Goal: Task Accomplishment & Management: Manage account settings

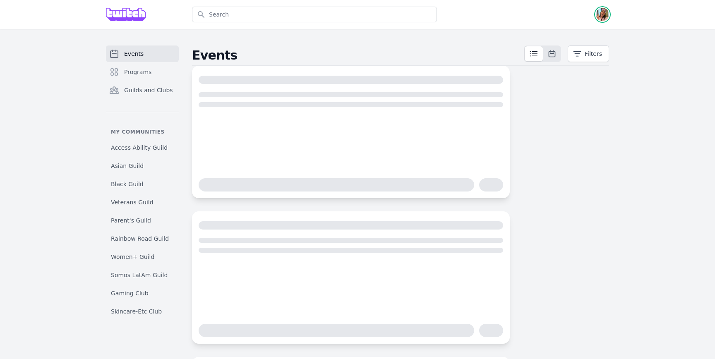
click at [604, 14] on img "button" at bounding box center [602, 14] width 13 height 13
click at [591, 35] on link "Admin" at bounding box center [569, 33] width 79 height 15
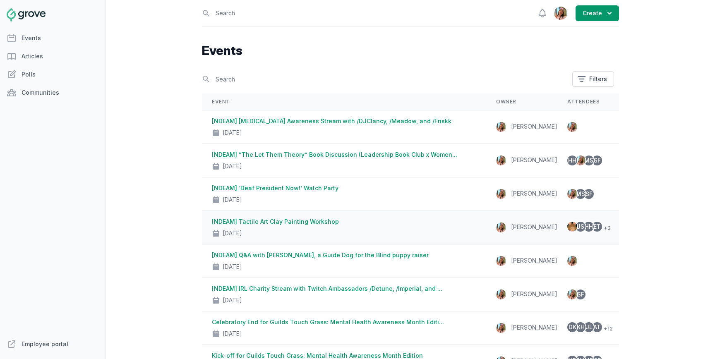
click at [370, 222] on div "[NDEAM] Tactile Art Clay Painting Workshop Oct 23, 2025" at bounding box center [344, 228] width 264 height 20
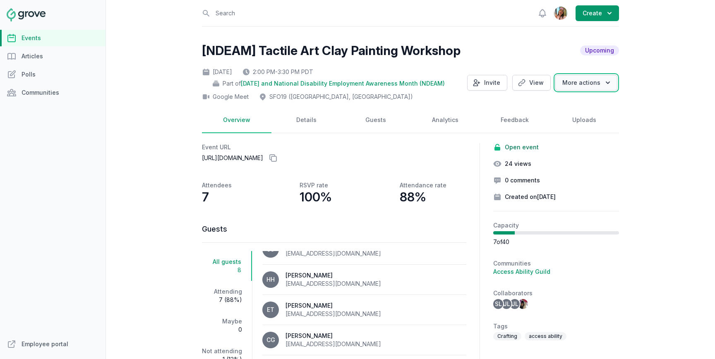
click at [587, 89] on button "More actions" at bounding box center [586, 83] width 62 height 16
click at [642, 118] on div "Open sidebar Search View notifications Open user menu Create [NDEAM] Tactile Ar…" at bounding box center [410, 179] width 609 height 359
click at [312, 121] on link "Details" at bounding box center [307, 121] width 70 height 26
select select "96"
select select "43"
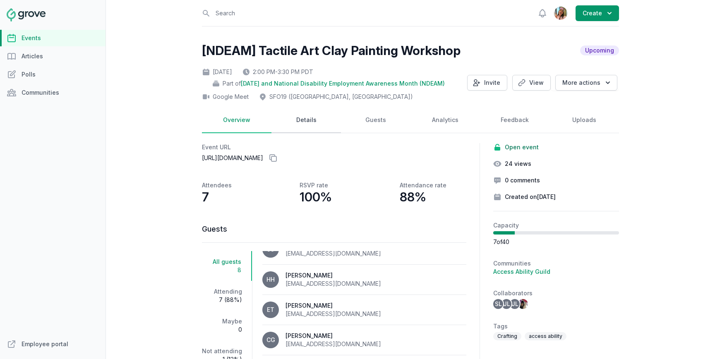
select select "2:00 PM"
select select "3:30 PM"
select select "89"
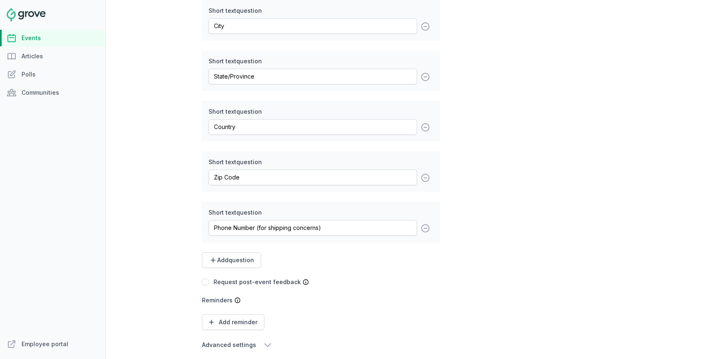
scroll to position [1603, 0]
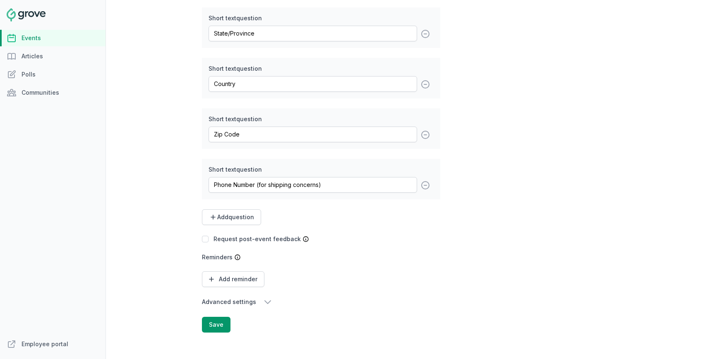
click at [235, 306] on button "Advanced settings" at bounding box center [321, 302] width 238 height 10
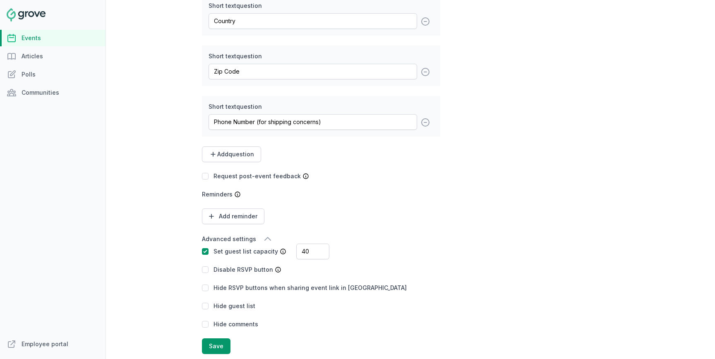
scroll to position [1686, 0]
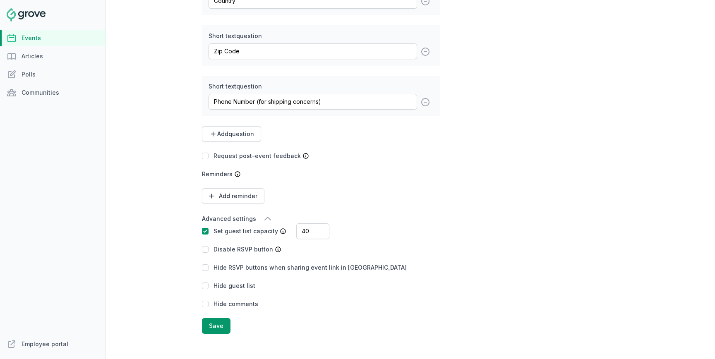
click at [254, 238] on dd "Set guest list capacity 40 Disable RSVP button Hide RSVP buttons when sharing e…" at bounding box center [321, 267] width 238 height 81
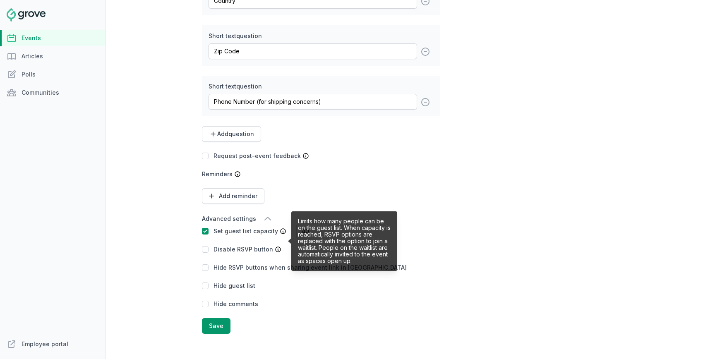
click at [280, 229] on icon at bounding box center [283, 231] width 7 height 7
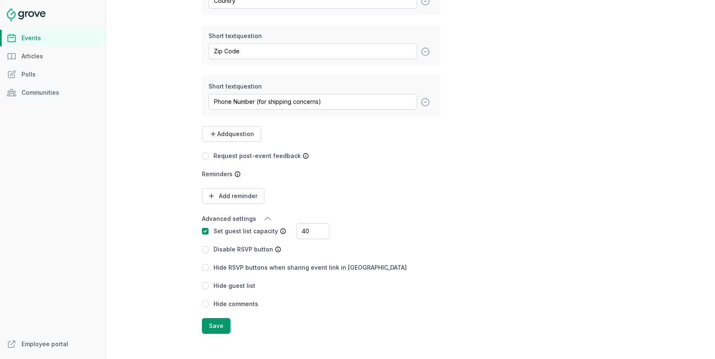
click at [212, 229] on div "Set guest list capacity" at bounding box center [240, 231] width 76 height 8
click at [205, 233] on input "checkbox" at bounding box center [205, 231] width 7 height 7
click at [208, 332] on button "Save" at bounding box center [216, 326] width 29 height 16
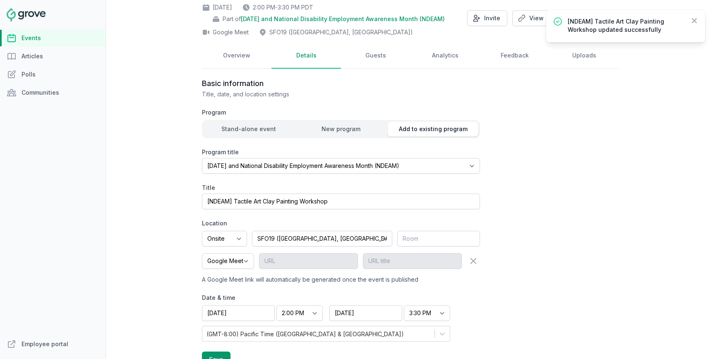
scroll to position [0, 0]
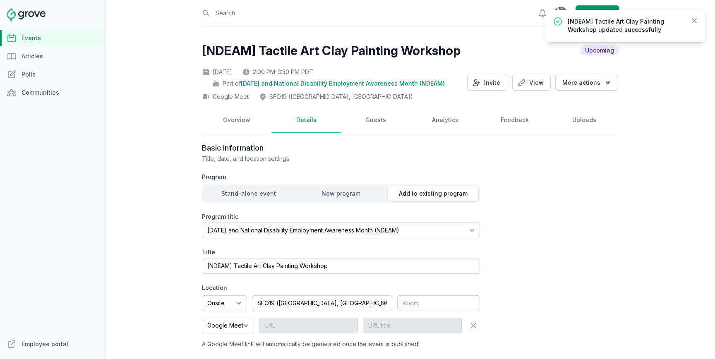
click at [43, 34] on link "Events" at bounding box center [53, 38] width 106 height 17
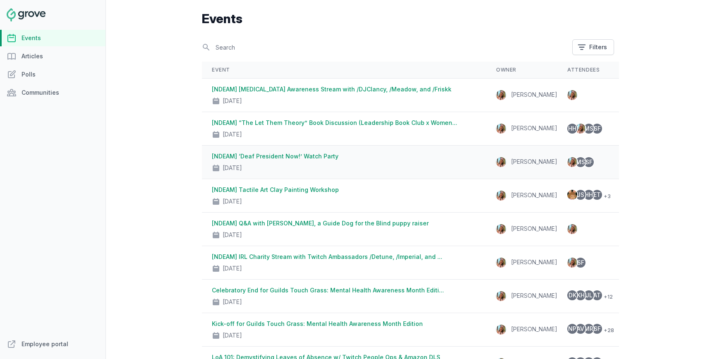
scroll to position [46, 0]
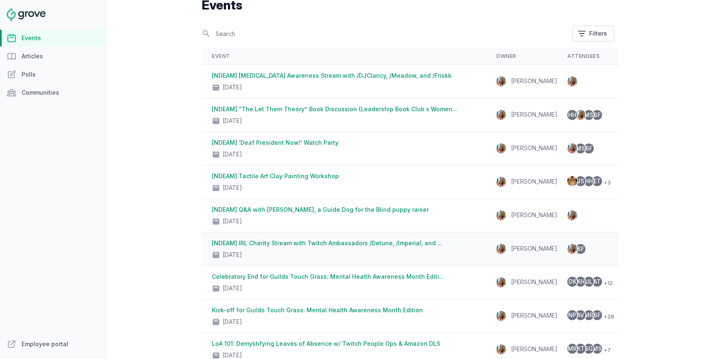
click at [333, 248] on div "Oct 2, 2025" at bounding box center [344, 253] width 264 height 12
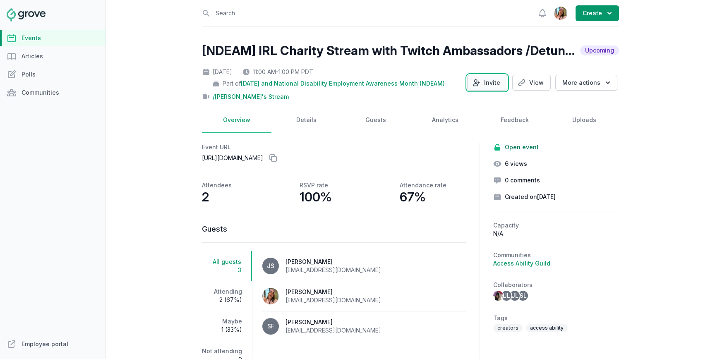
click at [498, 76] on button "Invite" at bounding box center [487, 83] width 40 height 16
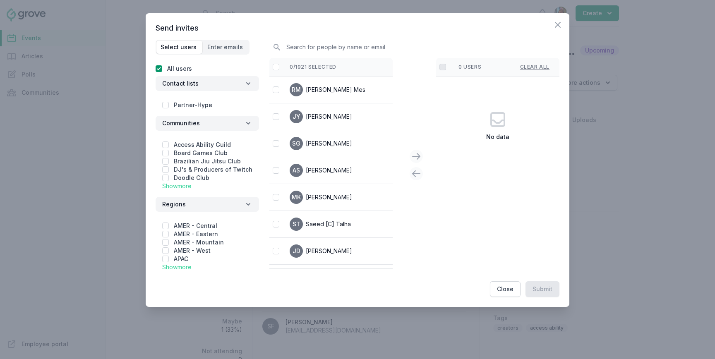
click at [197, 144] on label "Access Ability Guild" at bounding box center [202, 144] width 57 height 7
click at [169, 143] on div "Access Ability Guild" at bounding box center [207, 145] width 90 height 8
click at [167, 143] on input "checkbox" at bounding box center [165, 145] width 7 height 7
checkbox input "true"
checkbox input "false"
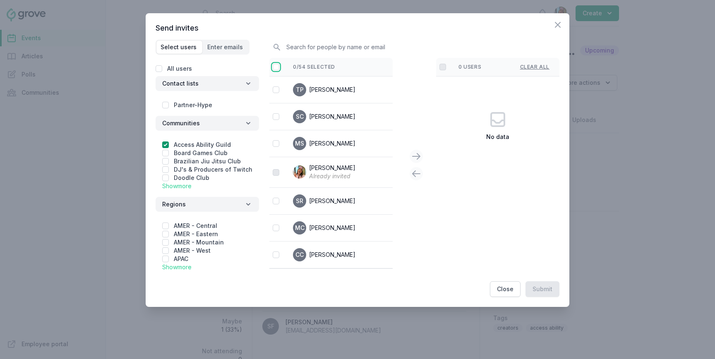
click at [276, 64] on input "checkbox" at bounding box center [276, 67] width 7 height 7
checkbox input "false"
checkbox input "true"
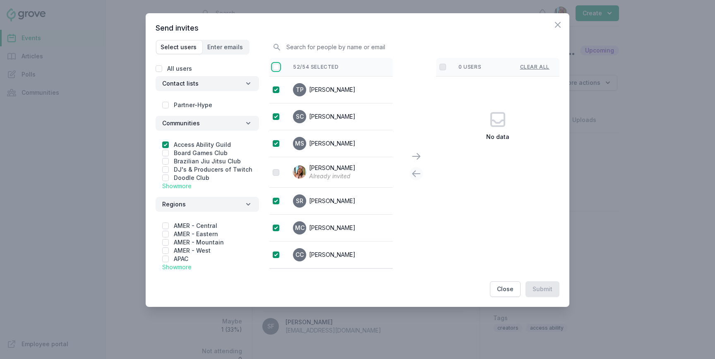
checkbox input "true"
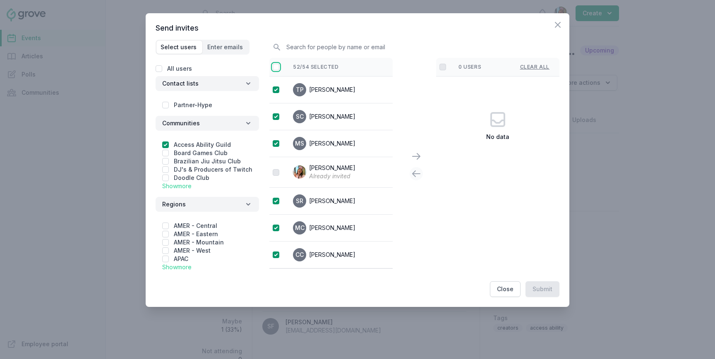
checkbox input "true"
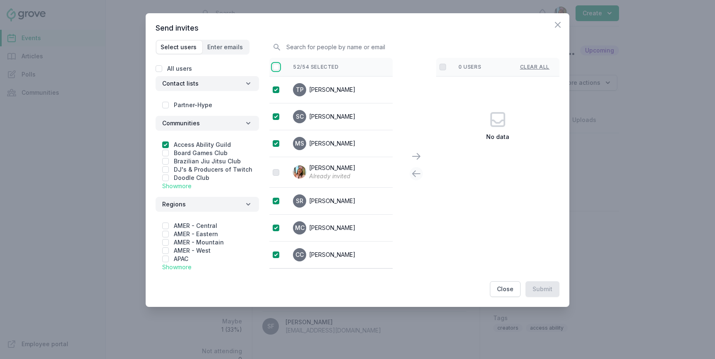
checkbox input "true"
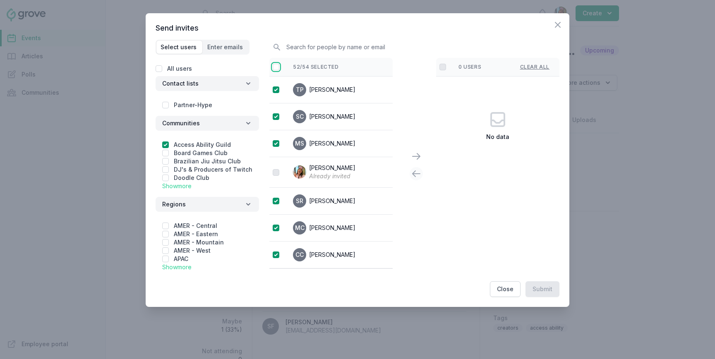
checkbox input "true"
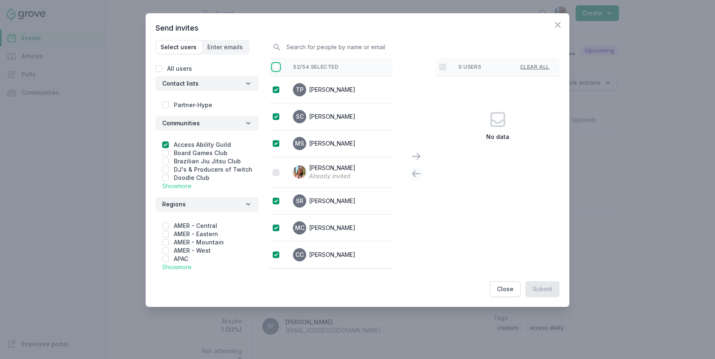
checkbox input "true"
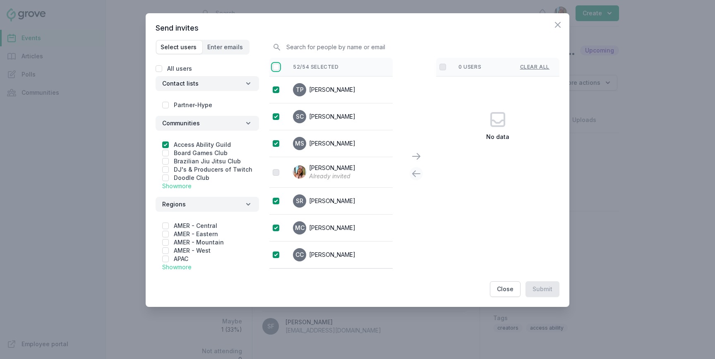
checkbox input "true"
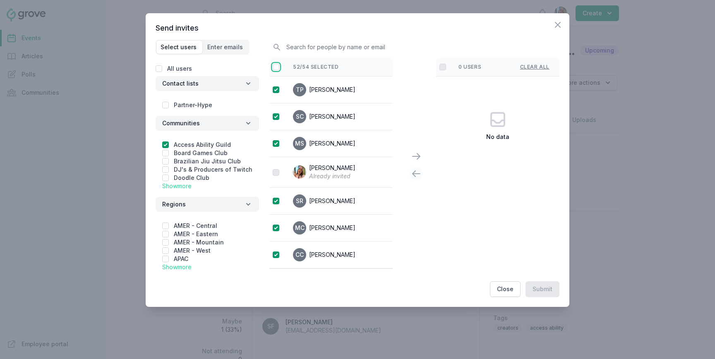
checkbox input "true"
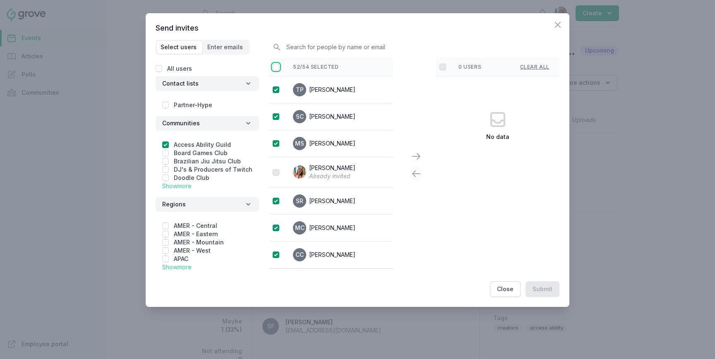
checkbox input "true"
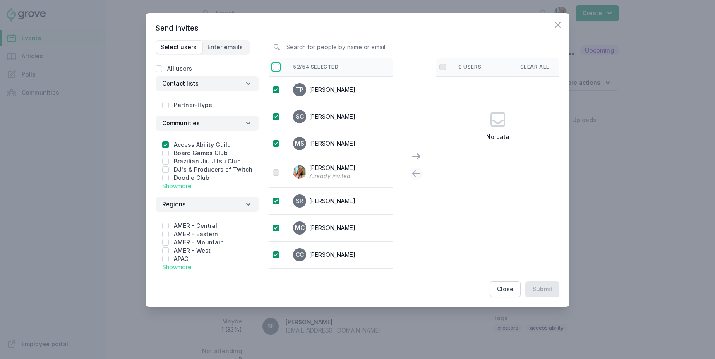
checkbox input "true"
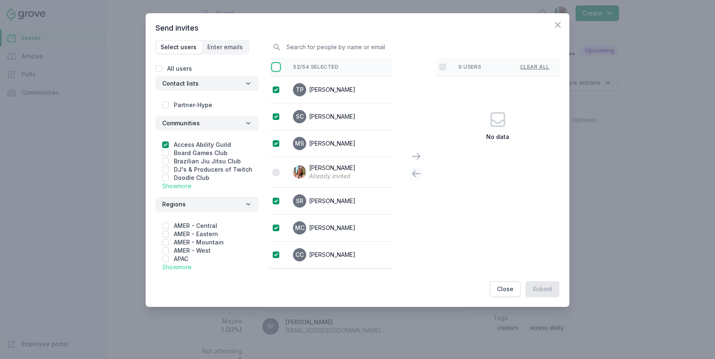
checkbox input "true"
click at [416, 156] on icon at bounding box center [416, 157] width 7 height 6
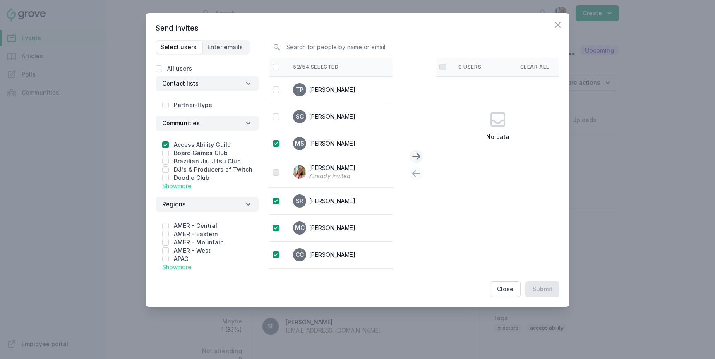
checkbox input "false"
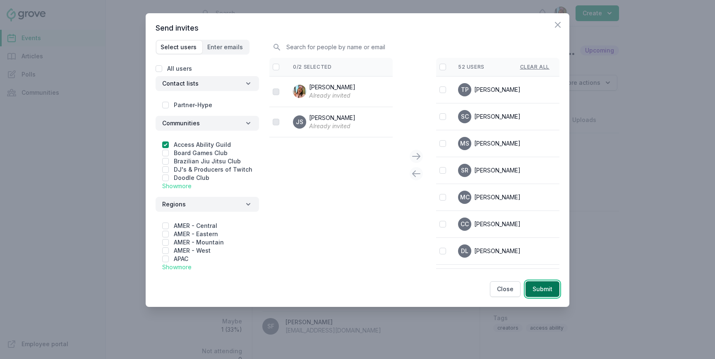
click at [541, 288] on button "Submit" at bounding box center [543, 289] width 34 height 16
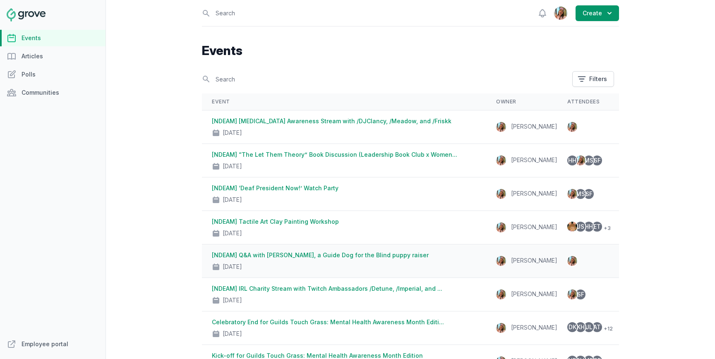
click at [356, 256] on link "[NDEAM] Q&A with [PERSON_NAME], a Guide Dog for the Blind puppy raiser" at bounding box center [320, 255] width 217 height 7
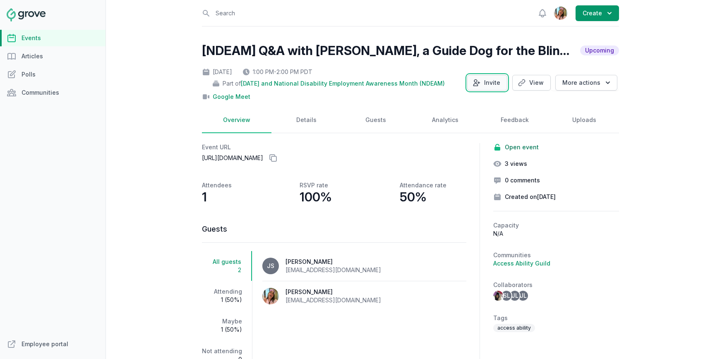
click at [499, 89] on button "Invite" at bounding box center [487, 83] width 40 height 16
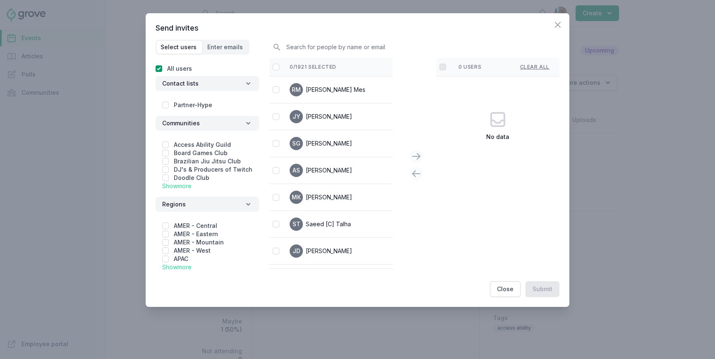
click at [180, 140] on div "Access Ability Guild Board Games Club Brazilian Jiu Jitsu Club DJ's & Producers…" at bounding box center [207, 164] width 103 height 60
click at [164, 143] on input "checkbox" at bounding box center [165, 145] width 7 height 7
checkbox input "true"
checkbox input "false"
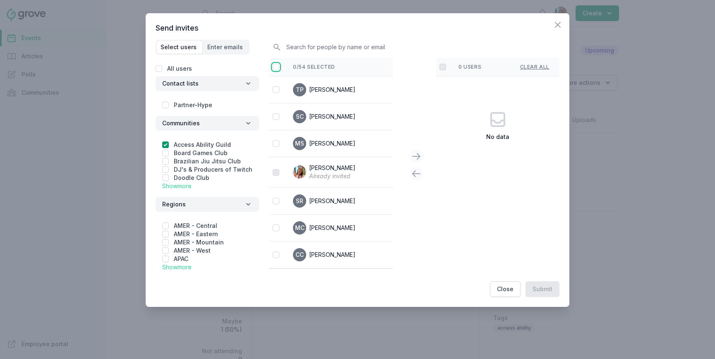
click at [273, 67] on input "checkbox" at bounding box center [276, 67] width 7 height 7
checkbox input "false"
checkbox input "true"
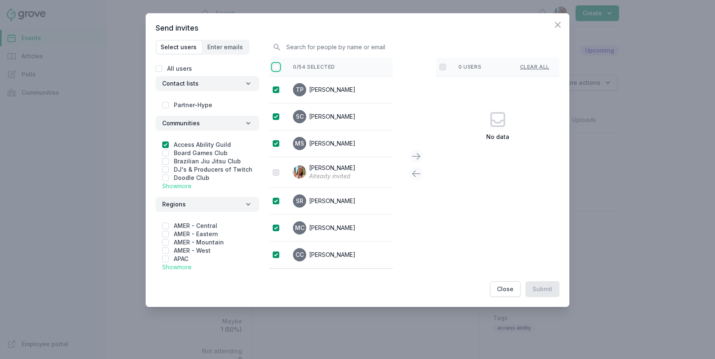
checkbox input "true"
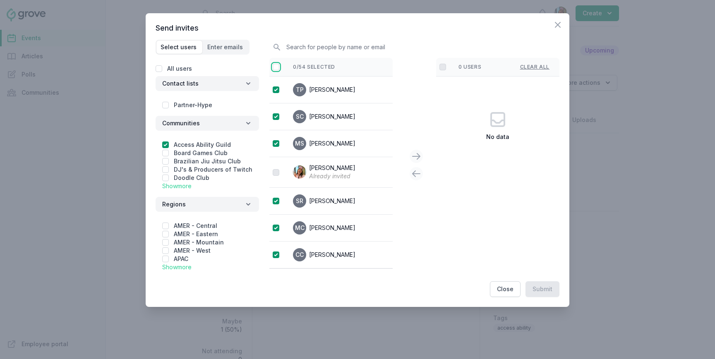
checkbox input "true"
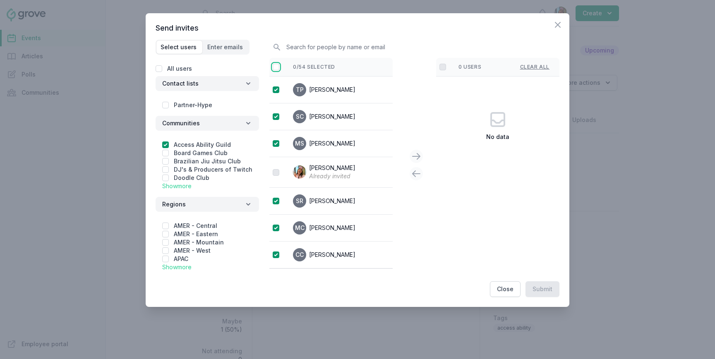
checkbox input "true"
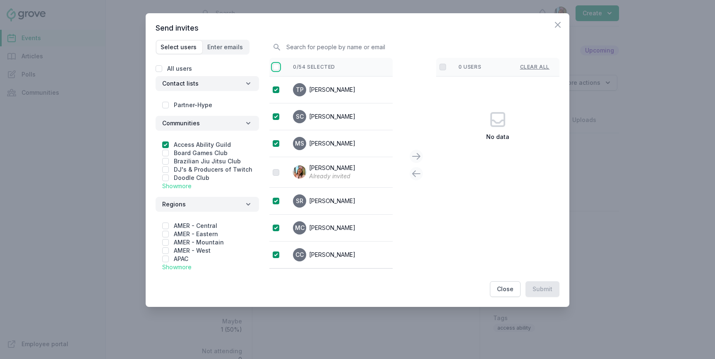
checkbox input "true"
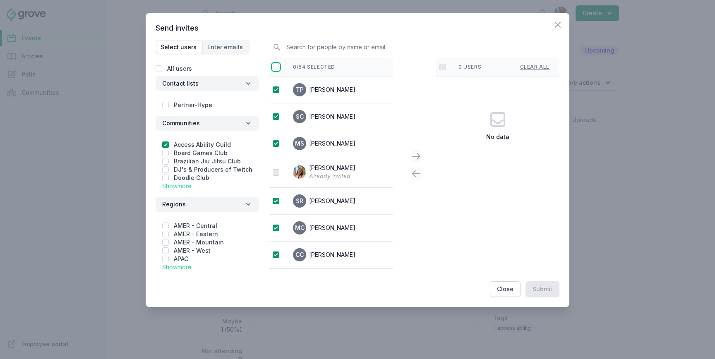
checkbox input "true"
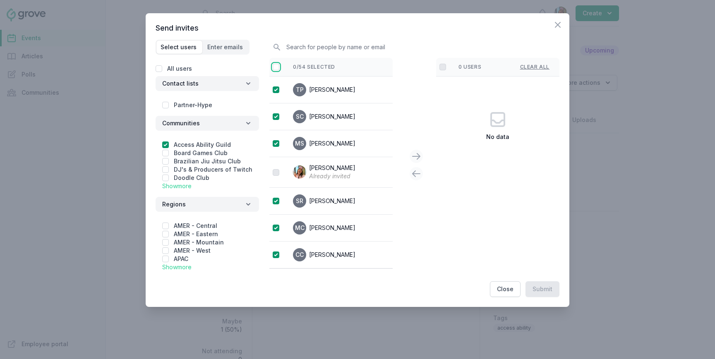
checkbox input "true"
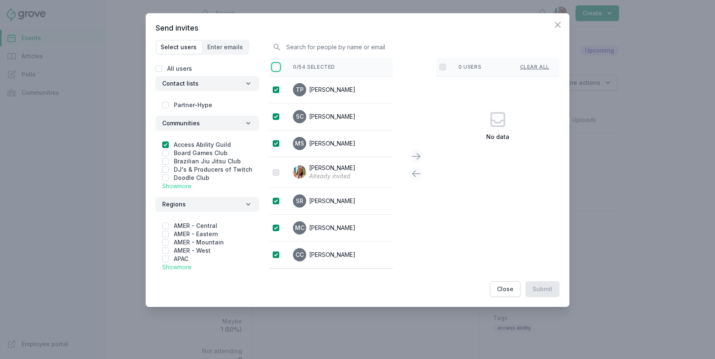
checkbox input "true"
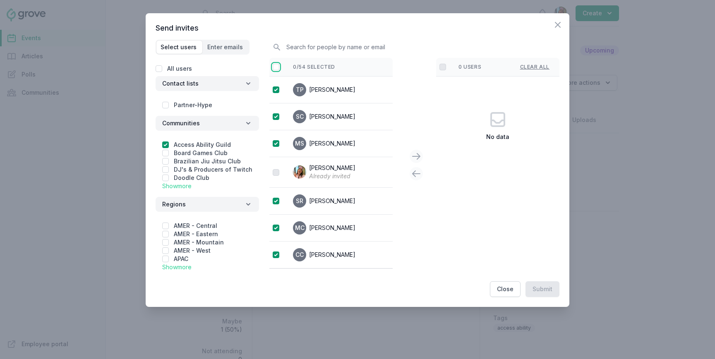
checkbox input "true"
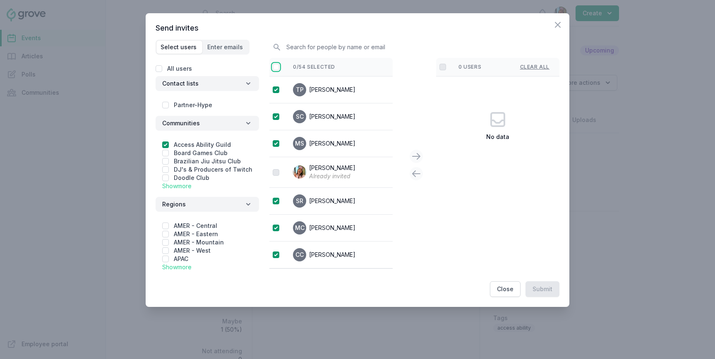
checkbox input "true"
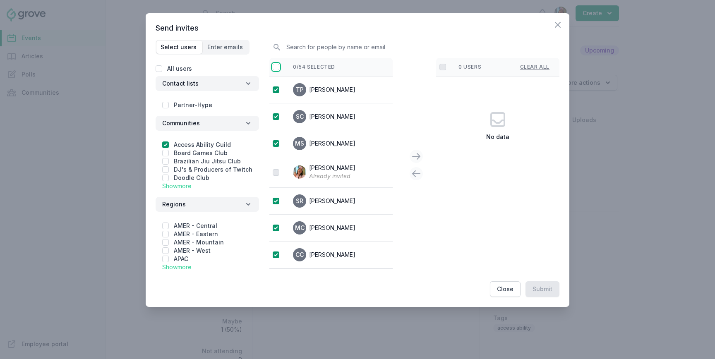
checkbox input "true"
click at [420, 158] on icon at bounding box center [416, 156] width 10 height 10
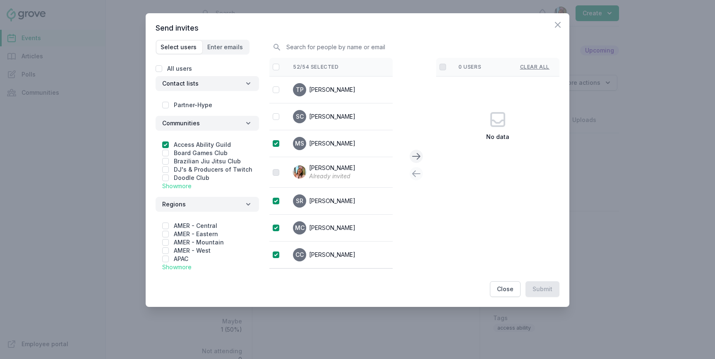
checkbox input "false"
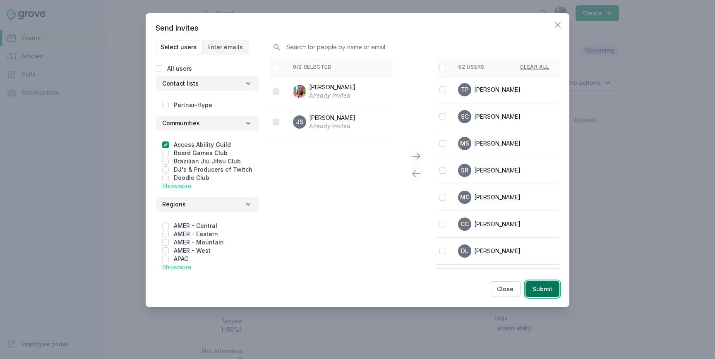
click at [533, 290] on button "Submit" at bounding box center [543, 289] width 34 height 16
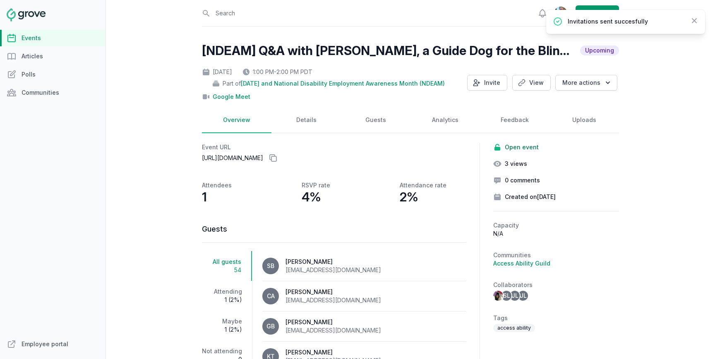
click at [53, 38] on link "Events" at bounding box center [53, 38] width 106 height 17
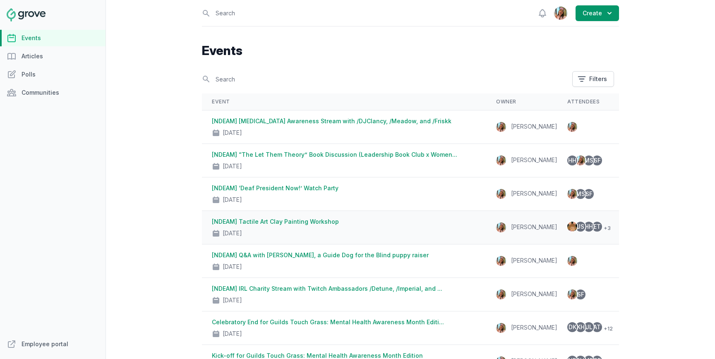
click at [315, 217] on td "[NDEAM] Tactile Art Clay Painting Workshop Oct 23, 2025" at bounding box center [344, 228] width 284 height 34
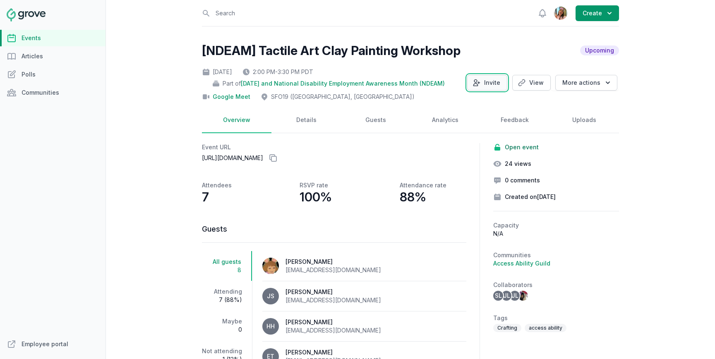
click at [492, 79] on button "Invite" at bounding box center [487, 83] width 40 height 16
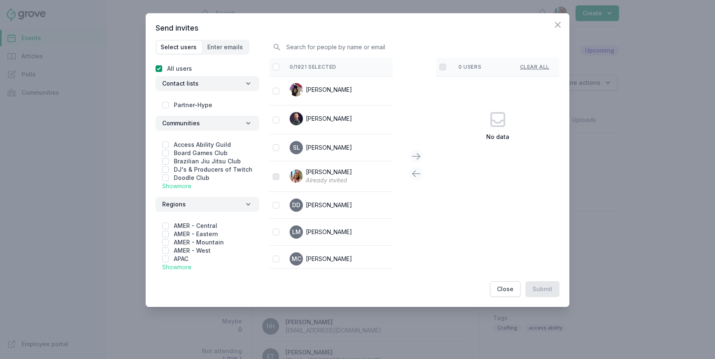
click at [214, 141] on label "Access Ability Guild" at bounding box center [202, 144] width 57 height 7
click at [163, 146] on input "checkbox" at bounding box center [165, 145] width 7 height 7
checkbox input "true"
checkbox input "false"
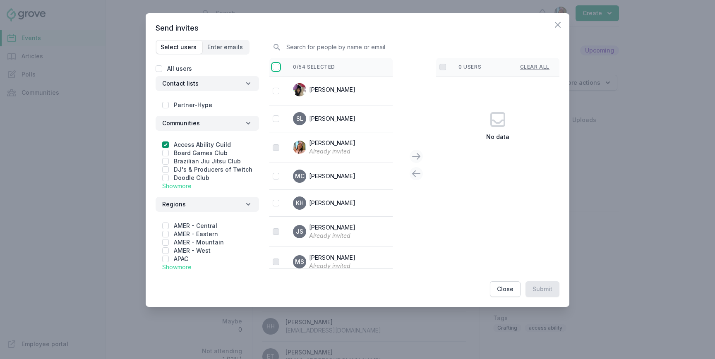
click at [276, 66] on input "checkbox" at bounding box center [276, 67] width 7 height 7
checkbox input "false"
checkbox input "true"
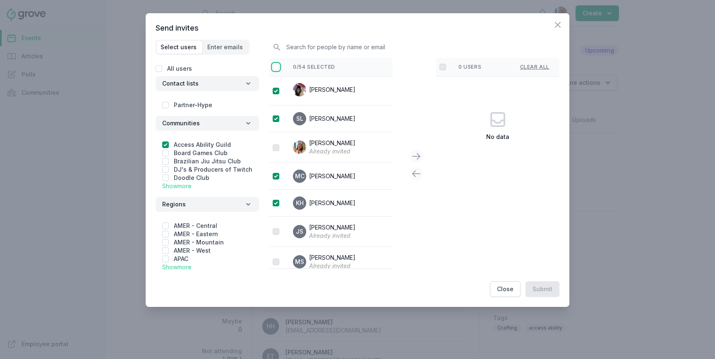
checkbox input "true"
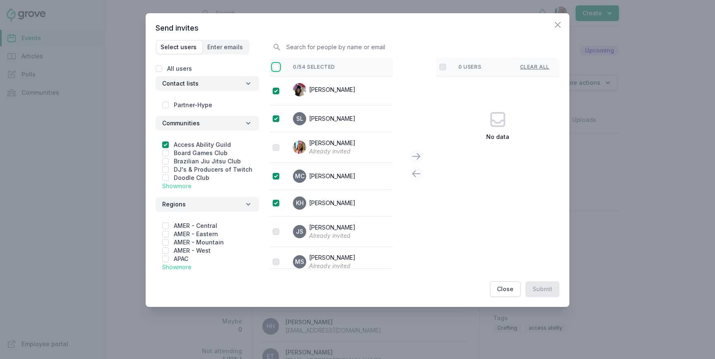
checkbox input "true"
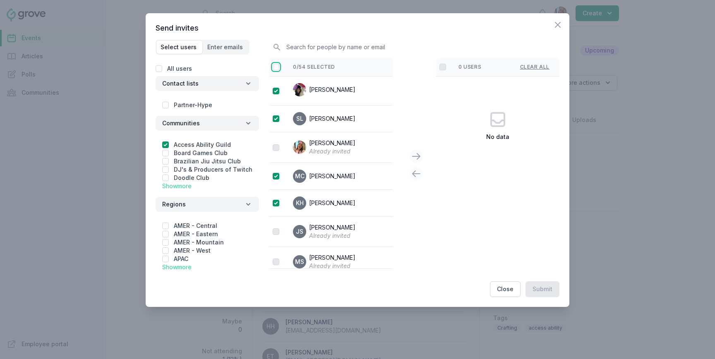
checkbox input "true"
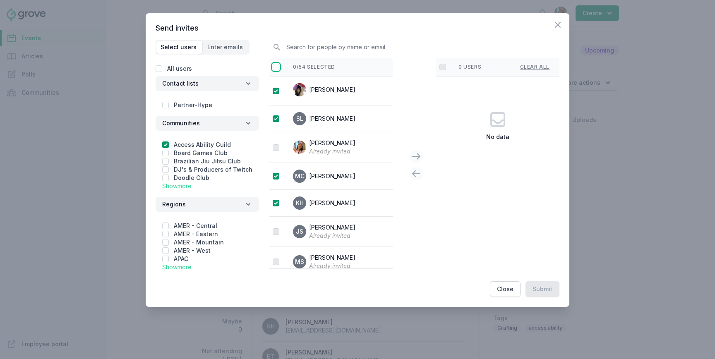
checkbox input "true"
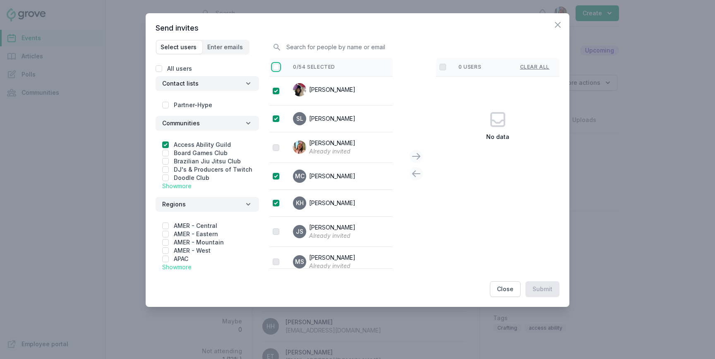
checkbox input "true"
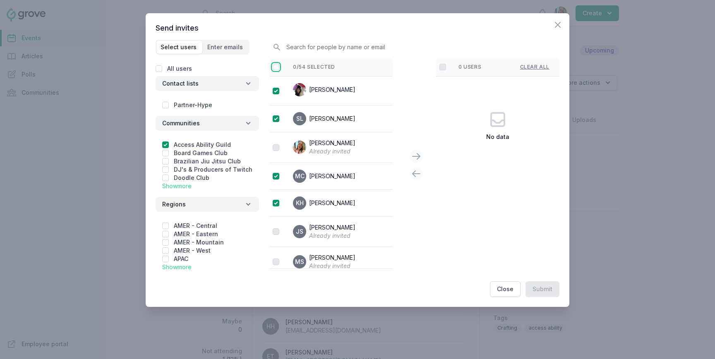
checkbox input "true"
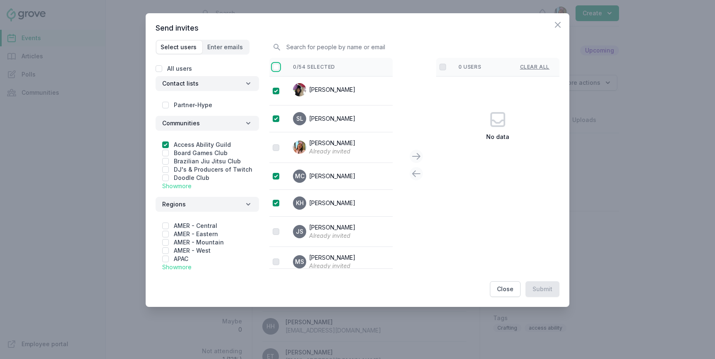
checkbox input "true"
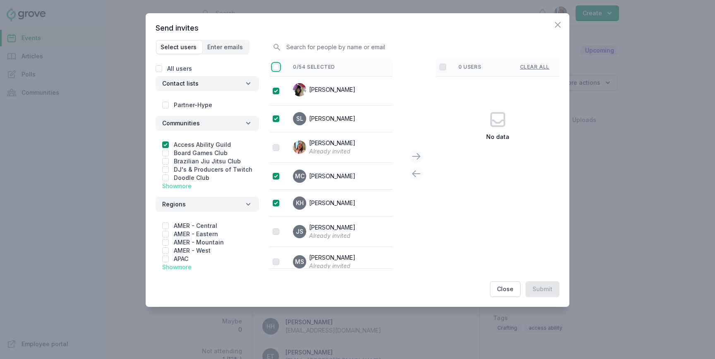
checkbox input "true"
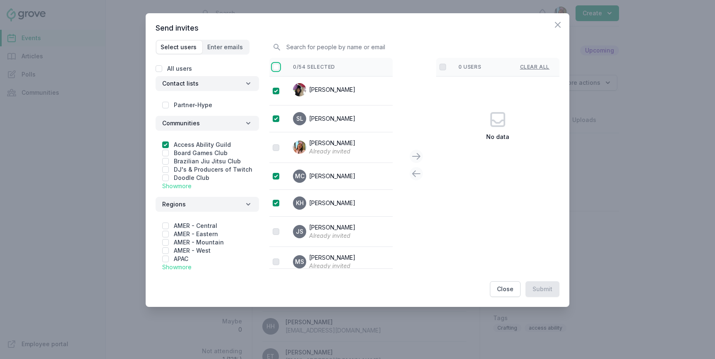
checkbox input "true"
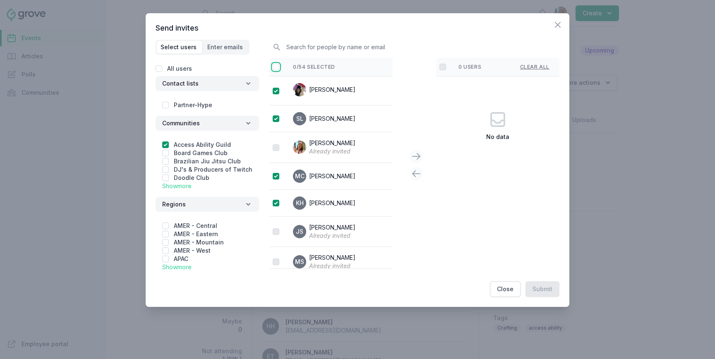
checkbox input "true"
click at [418, 149] on div "51/54 selected Jenn Luu SL Stacy Lee Olivia Dully Already invited MC Meg Crampt…" at bounding box center [414, 165] width 290 height 215
click at [418, 156] on icon at bounding box center [416, 157] width 7 height 6
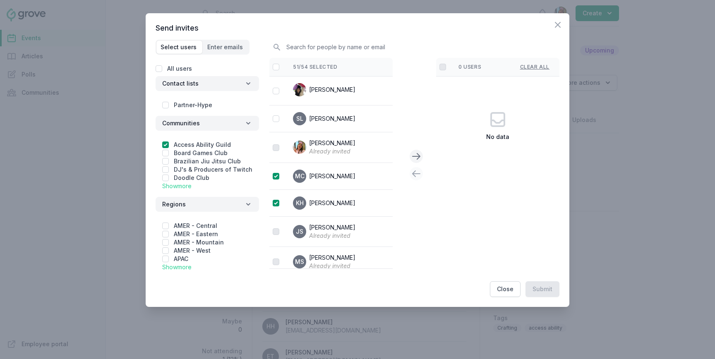
checkbox input "false"
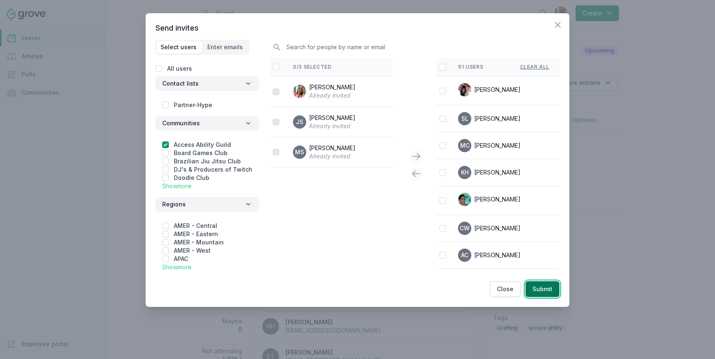
click at [539, 285] on button "Submit" at bounding box center [543, 289] width 34 height 16
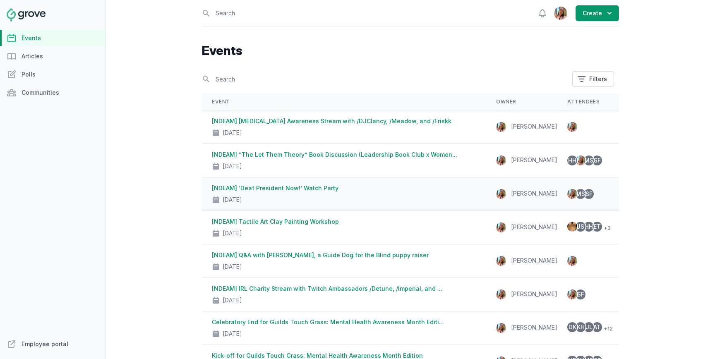
click at [284, 187] on link "[NDEAM] ‘Deaf President Now!’ Watch Party" at bounding box center [275, 188] width 127 height 7
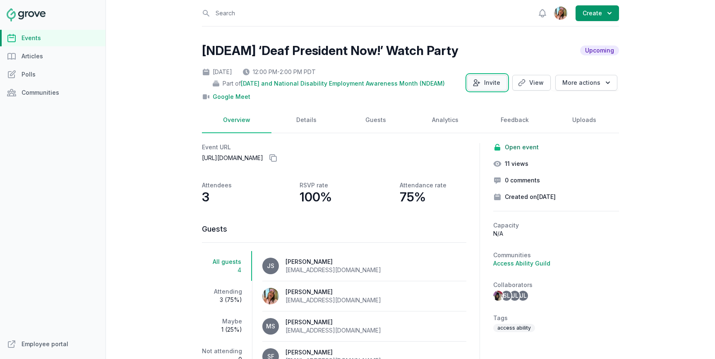
click at [480, 77] on button "Invite" at bounding box center [487, 83] width 40 height 16
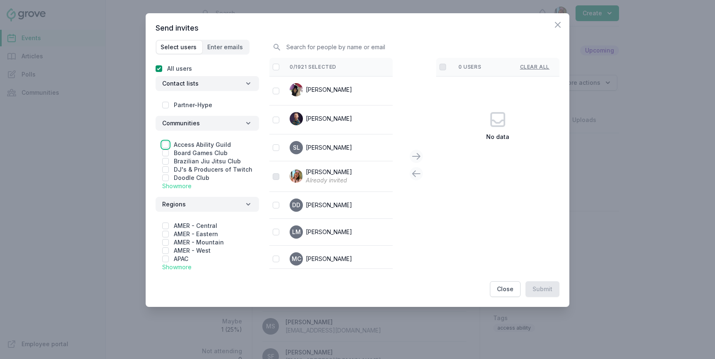
click at [165, 144] on input "checkbox" at bounding box center [165, 145] width 7 height 7
checkbox input "true"
checkbox input "false"
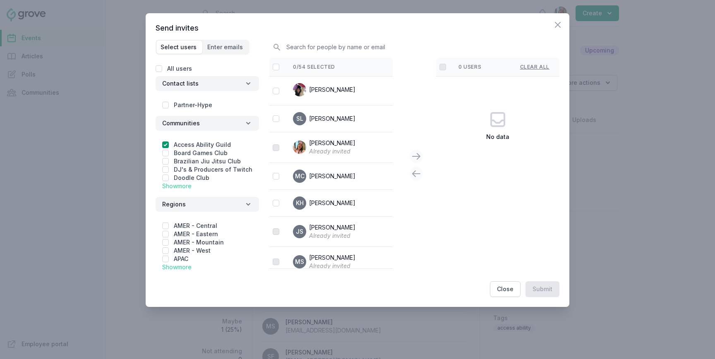
click at [280, 66] on div at bounding box center [278, 67] width 10 height 8
click at [274, 68] on input "checkbox" at bounding box center [276, 67] width 7 height 7
checkbox input "false"
checkbox input "true"
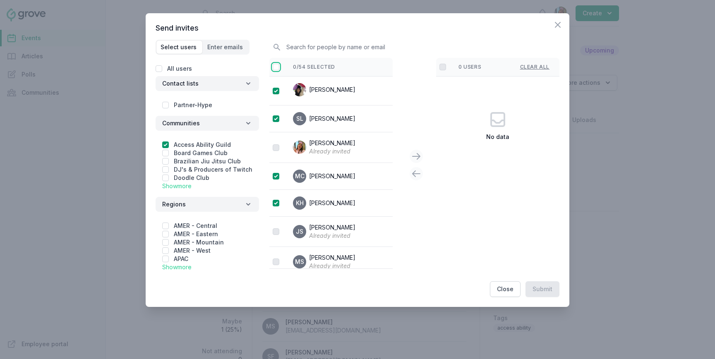
checkbox input "true"
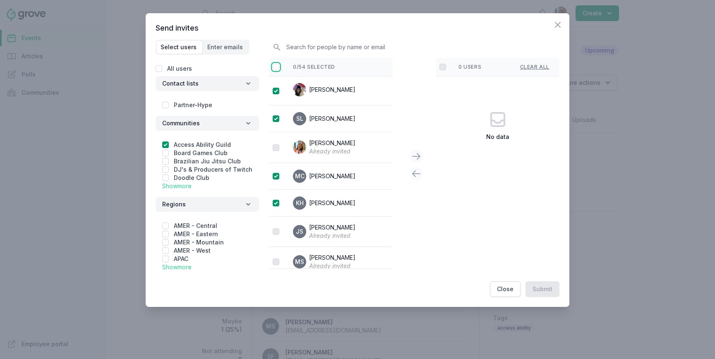
checkbox input "true"
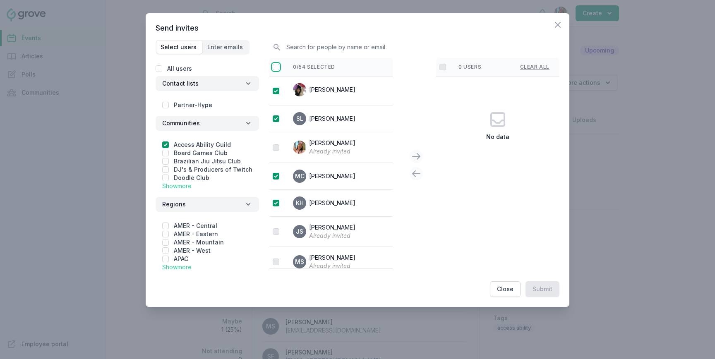
checkbox input "true"
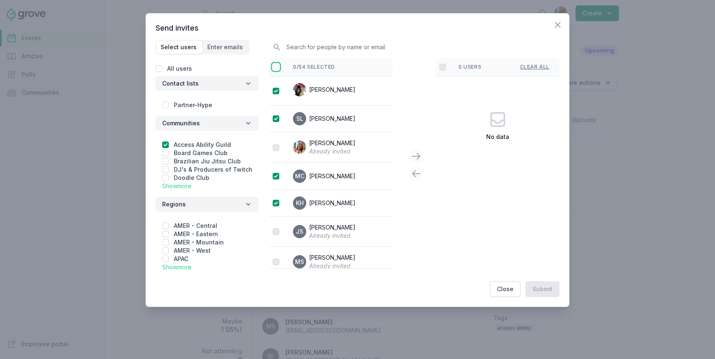
checkbox input "true"
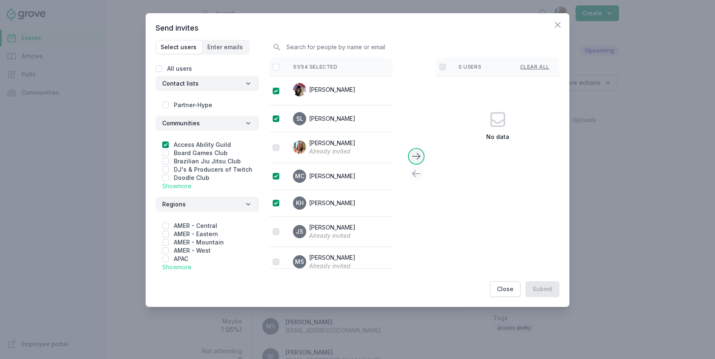
click at [415, 157] on icon at bounding box center [416, 156] width 10 height 10
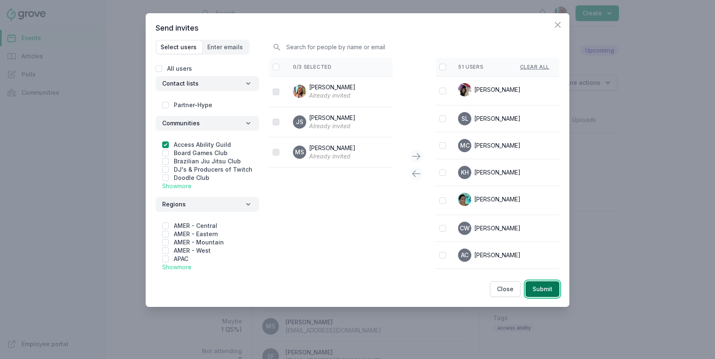
click at [530, 286] on button "Submit" at bounding box center [543, 289] width 34 height 16
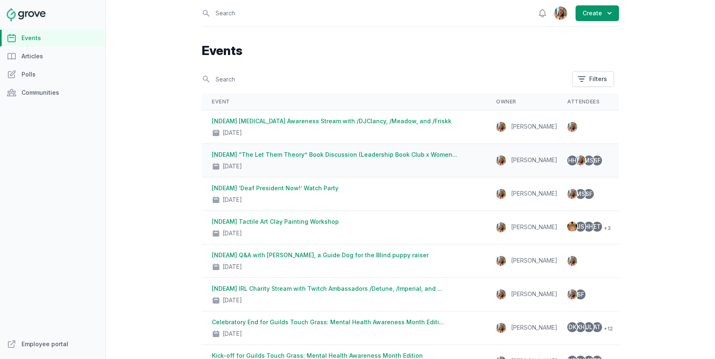
click at [274, 151] on link "[NDEAM] “The Let Them Theory” Book Discussion (Leadership Book Club x Women..." at bounding box center [334, 154] width 245 height 7
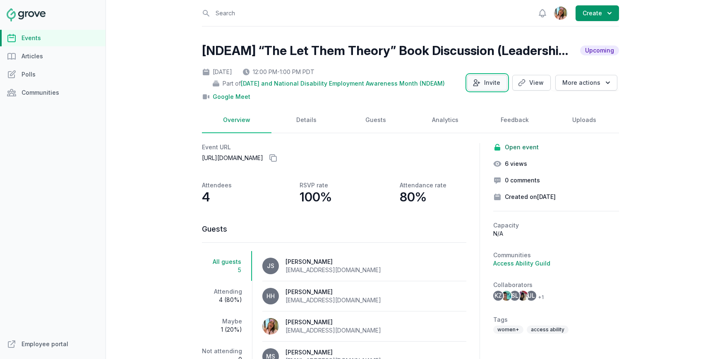
click at [494, 84] on button "Invite" at bounding box center [487, 83] width 40 height 16
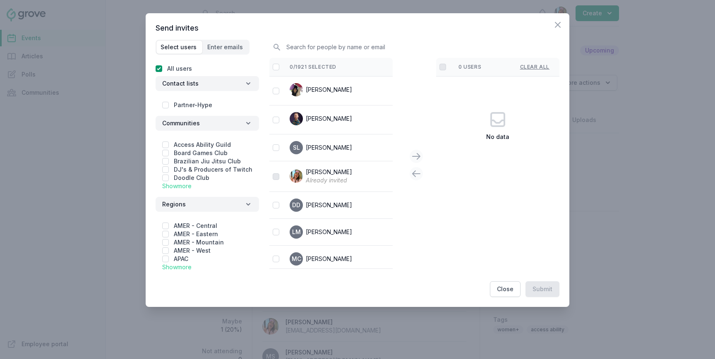
click at [168, 141] on div at bounding box center [165, 145] width 7 height 8
click at [168, 143] on input "checkbox" at bounding box center [165, 145] width 7 height 7
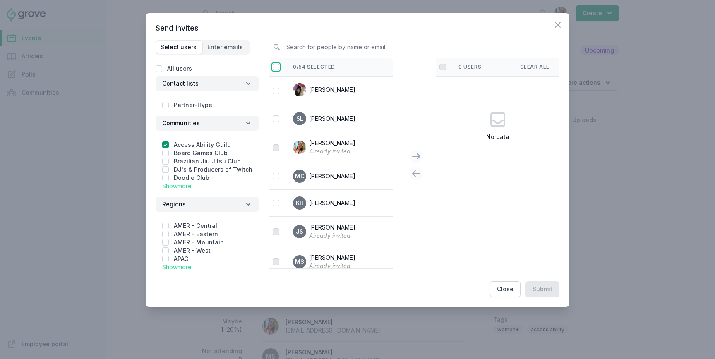
click at [275, 70] on input "checkbox" at bounding box center [276, 67] width 7 height 7
click at [419, 157] on icon at bounding box center [416, 157] width 7 height 6
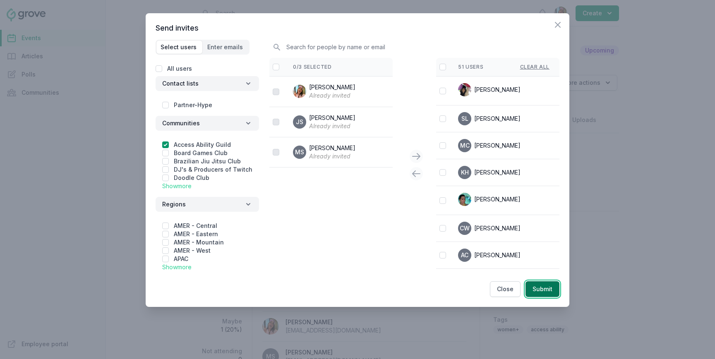
click at [538, 291] on button "Submit" at bounding box center [543, 289] width 34 height 16
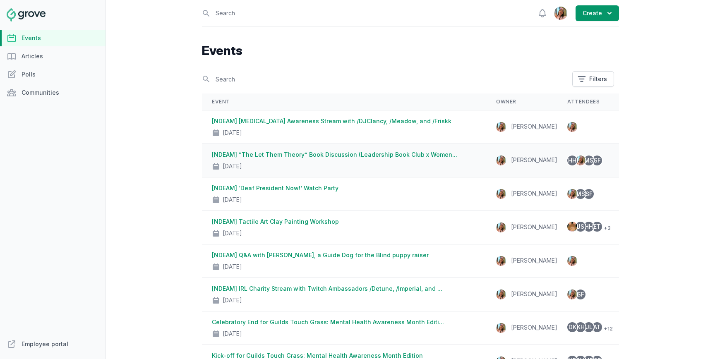
click at [303, 149] on td "[NDEAM] “The Let Them Theory” Book Discussion (Leadership Book Club x Women... …" at bounding box center [344, 161] width 284 height 34
click at [288, 120] on link "[NDEAM] [MEDICAL_DATA] Awareness Stream with /DJClancy, /Meadow, and /Friskk" at bounding box center [332, 121] width 240 height 7
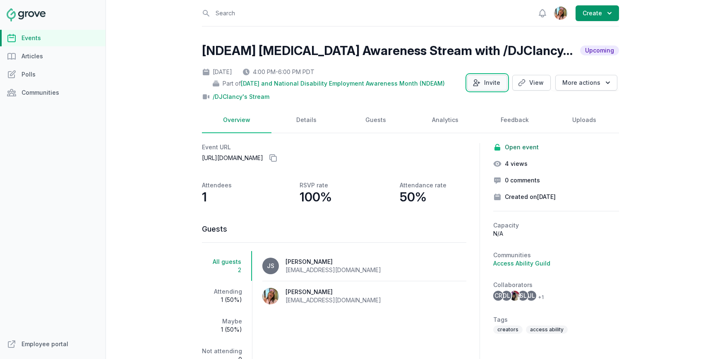
click at [494, 79] on button "Invite" at bounding box center [487, 83] width 40 height 16
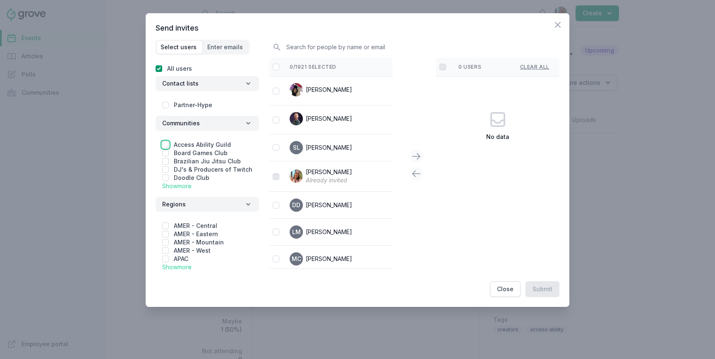
click at [168, 144] on input "checkbox" at bounding box center [165, 145] width 7 height 7
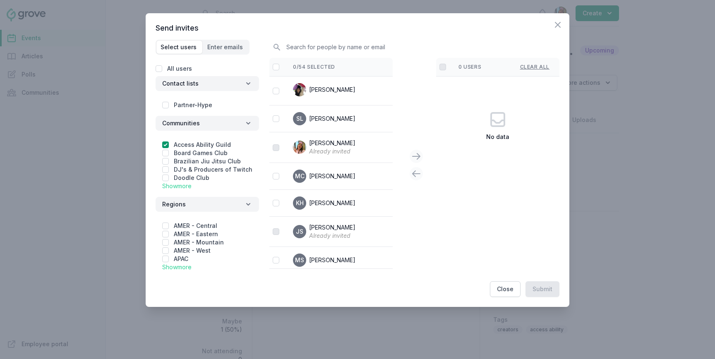
click at [418, 150] on div at bounding box center [414, 165] width 17 height 31
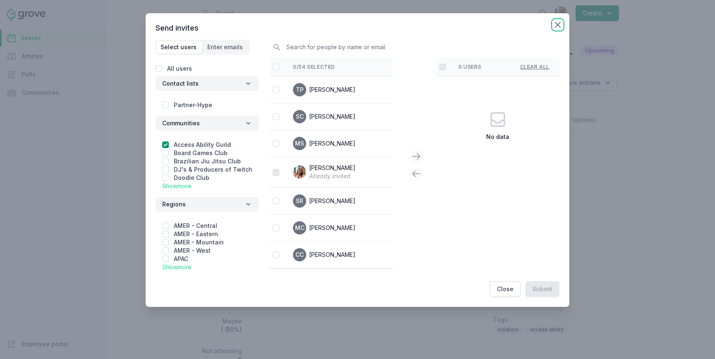
click at [553, 25] on icon "button" at bounding box center [558, 25] width 10 height 10
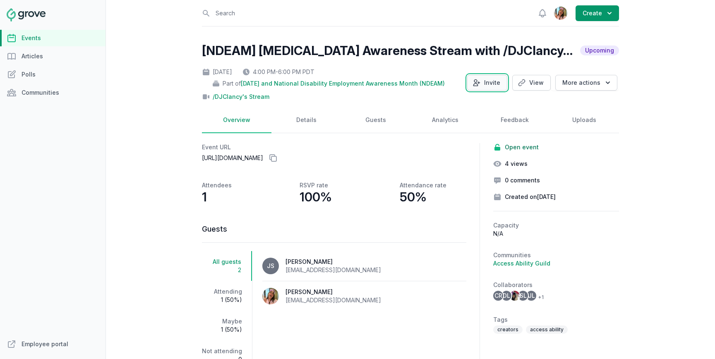
click at [499, 83] on button "Invite" at bounding box center [487, 83] width 40 height 16
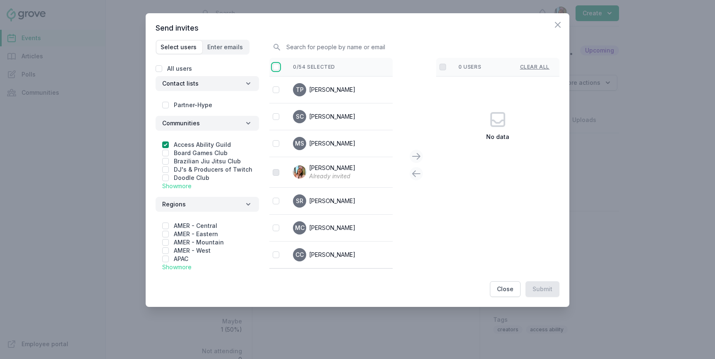
click at [277, 69] on input "checkbox" at bounding box center [276, 67] width 7 height 7
click at [417, 157] on icon at bounding box center [416, 156] width 10 height 10
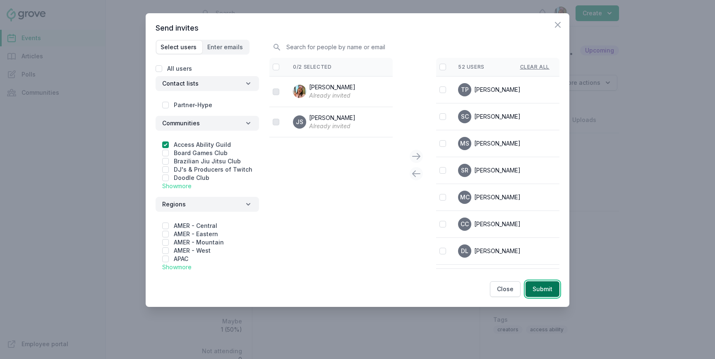
click at [546, 290] on button "Submit" at bounding box center [543, 289] width 34 height 16
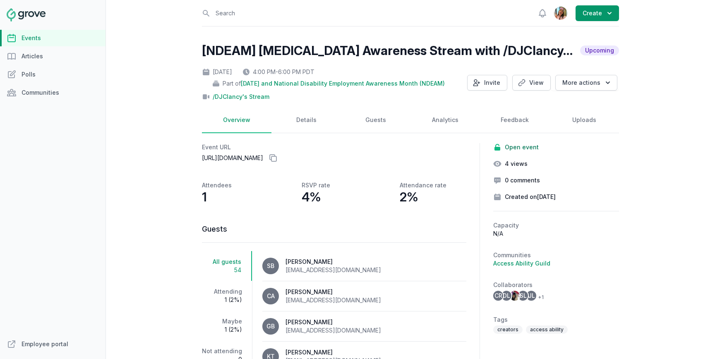
click at [58, 36] on link "Events" at bounding box center [53, 38] width 106 height 17
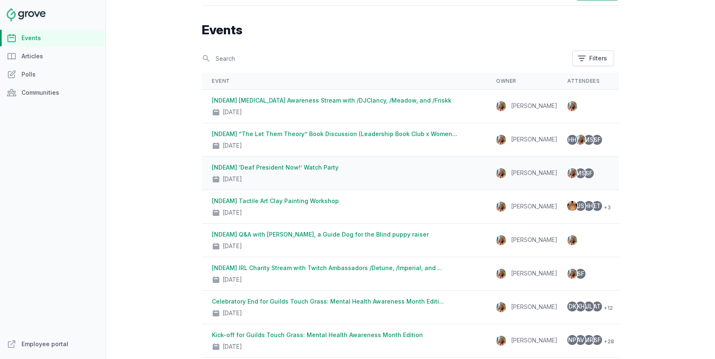
scroll to position [17, 0]
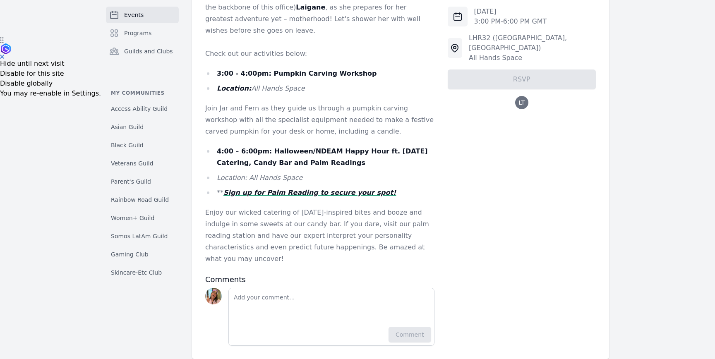
scroll to position [327, 0]
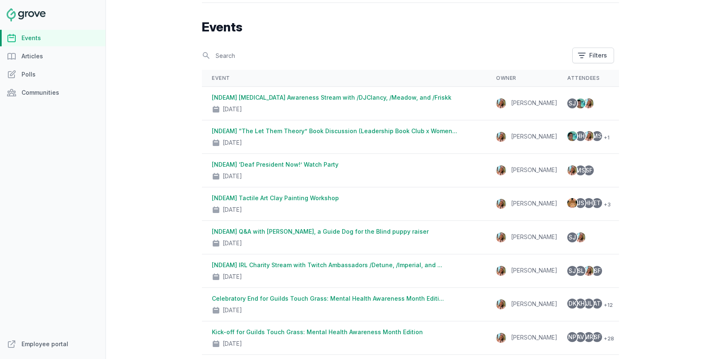
scroll to position [12, 0]
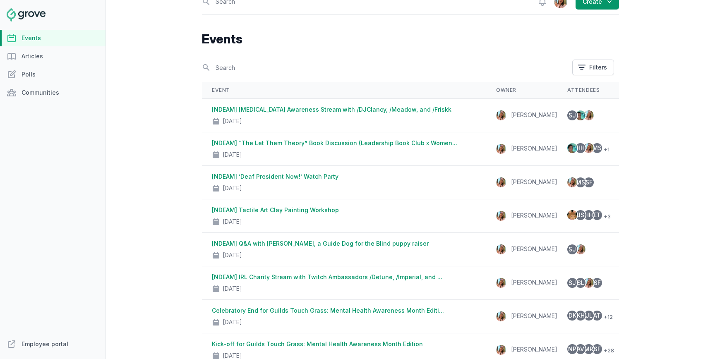
click at [37, 37] on link "Events" at bounding box center [53, 38] width 106 height 17
click at [47, 19] on div at bounding box center [53, 14] width 106 height 13
click at [38, 12] on img at bounding box center [26, 14] width 39 height 13
click at [13, 24] on nav "Events Articles Polls Communities Employee portal" at bounding box center [53, 179] width 106 height 359
click at [13, 16] on img at bounding box center [26, 14] width 39 height 13
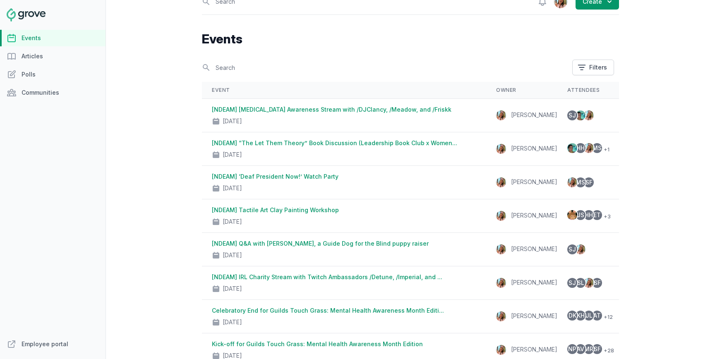
scroll to position [0, 0]
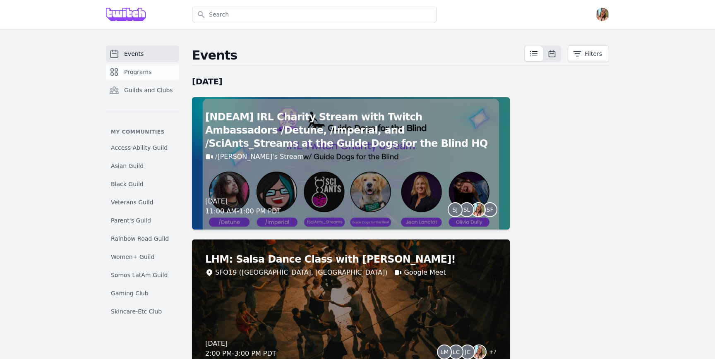
click at [144, 66] on link "Programs" at bounding box center [142, 72] width 73 height 17
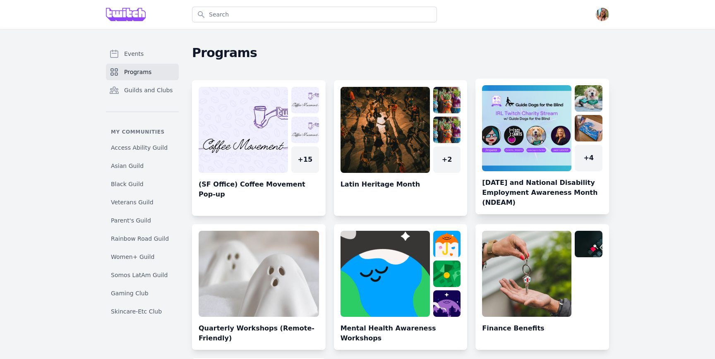
click at [546, 181] on link at bounding box center [543, 149] width 134 height 129
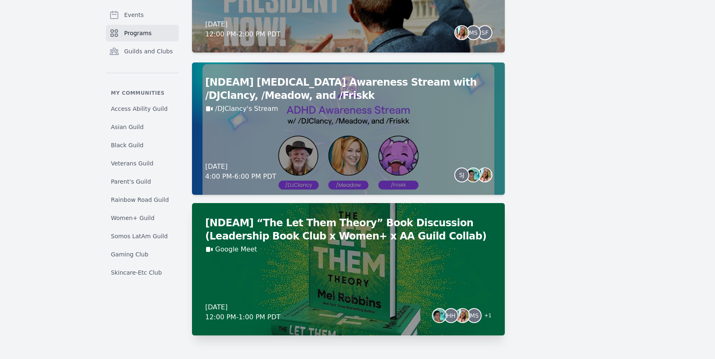
scroll to position [649, 0]
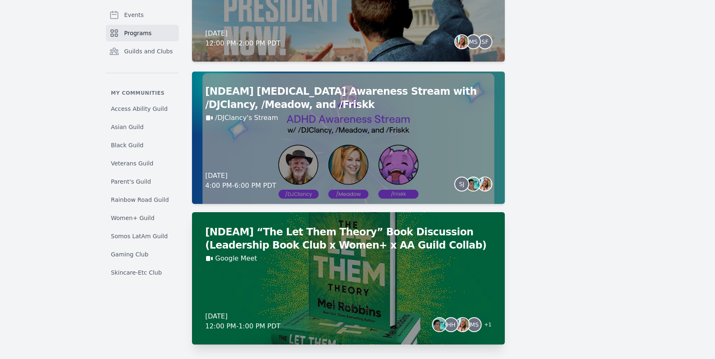
click at [230, 246] on h2 "[NDEAM] “The Let Them Theory” Book Discussion (Leadership Book Club x Women+ x …" at bounding box center [348, 239] width 286 height 26
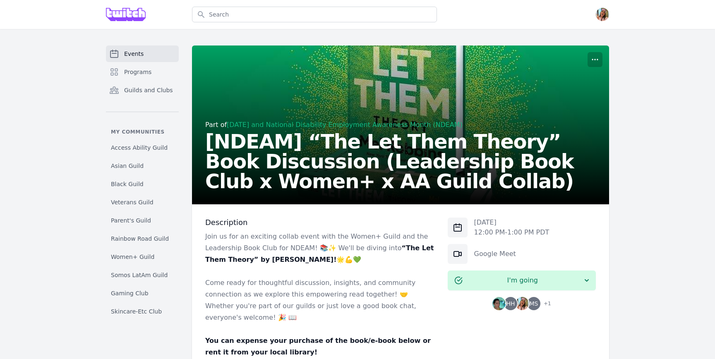
click at [587, 60] on div "Part of Halloween and National Disability Employment Awareness Month (NDEAM) [N…" at bounding box center [400, 125] width 417 height 159
click at [592, 60] on icon "button" at bounding box center [595, 59] width 8 height 8
click at [590, 74] on button "Manage" at bounding box center [556, 79] width 89 height 15
click at [593, 60] on icon "button" at bounding box center [595, 59] width 8 height 8
click at [588, 74] on button "Manage" at bounding box center [556, 79] width 89 height 15
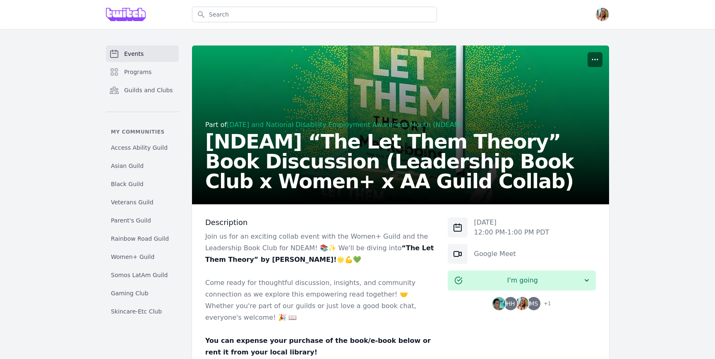
click at [598, 55] on button "button" at bounding box center [595, 59] width 15 height 15
click at [566, 77] on button "Manage" at bounding box center [556, 79] width 89 height 15
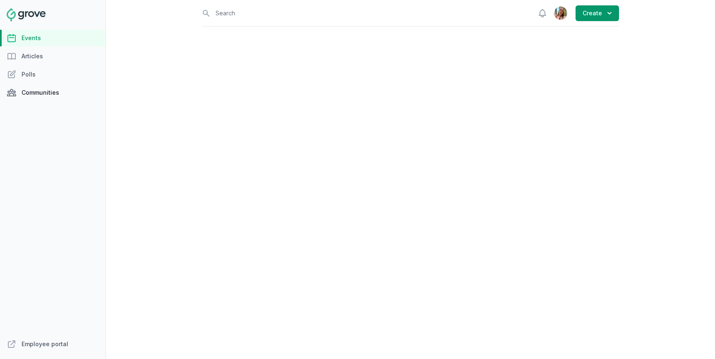
click at [40, 87] on link "Communities" at bounding box center [53, 92] width 106 height 17
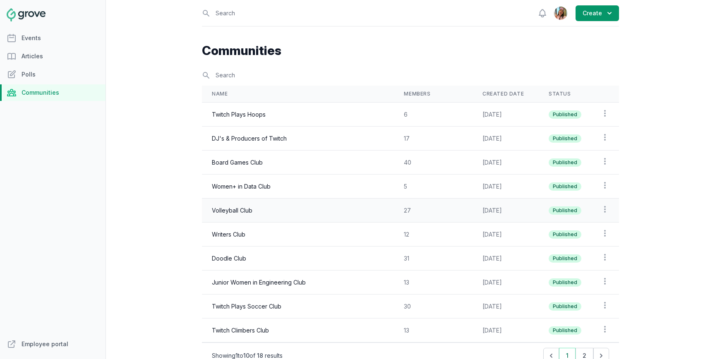
scroll to position [66, 0]
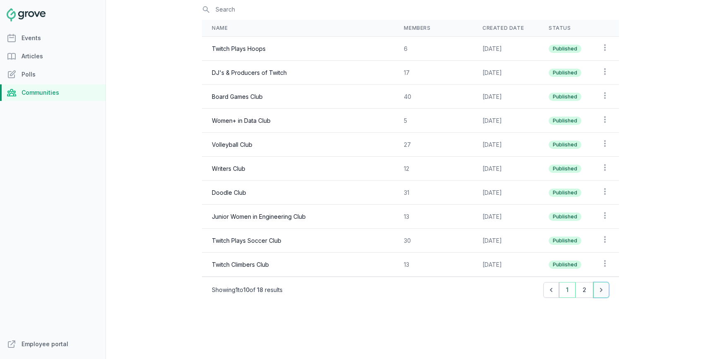
click at [604, 291] on icon "Pagination" at bounding box center [601, 290] width 8 height 8
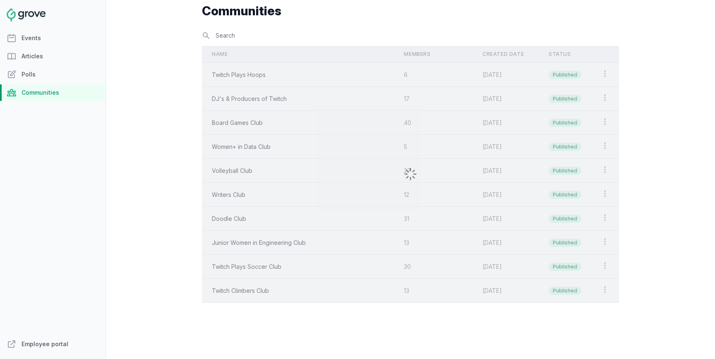
scroll to position [18, 0]
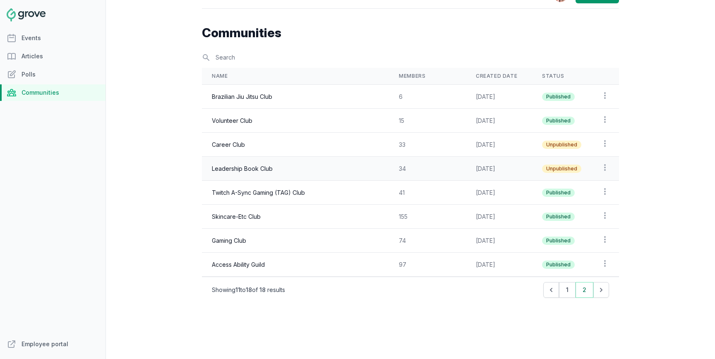
click at [326, 172] on td "Leadership Book Club" at bounding box center [295, 169] width 187 height 24
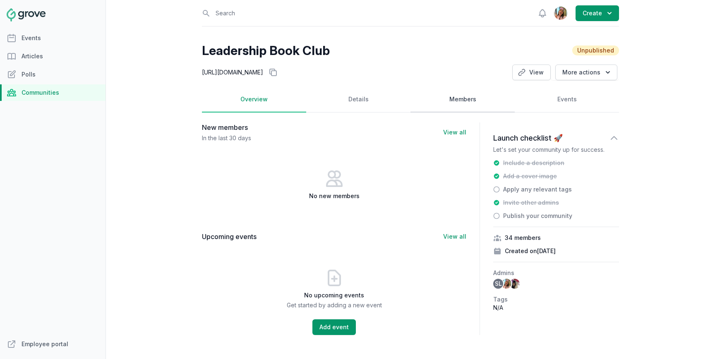
click at [456, 98] on link "Members" at bounding box center [463, 100] width 104 height 26
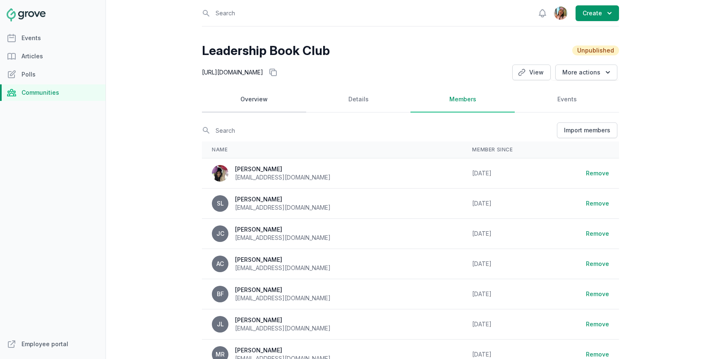
click at [258, 93] on link "Overview" at bounding box center [254, 100] width 104 height 26
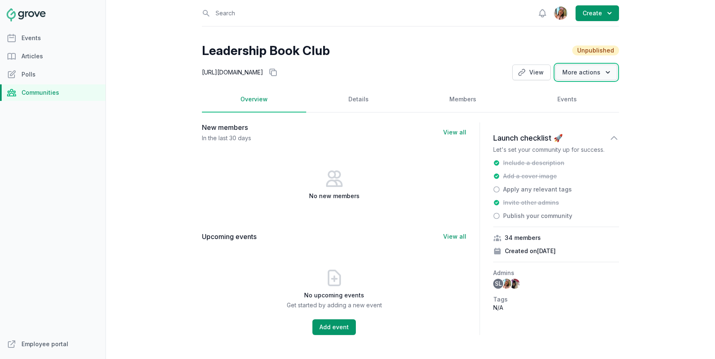
click at [608, 71] on icon "button" at bounding box center [608, 72] width 8 height 8
click at [343, 103] on link "Details" at bounding box center [358, 100] width 104 height 26
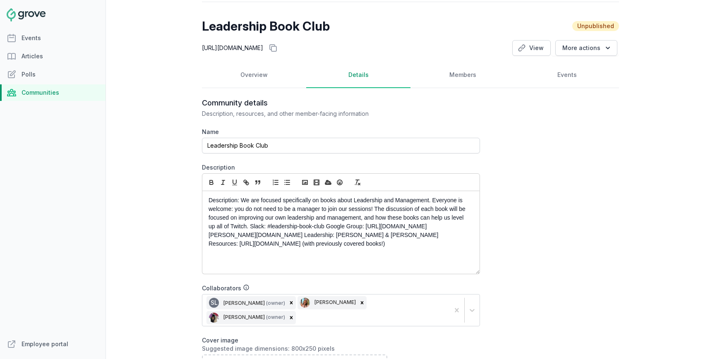
scroll to position [26, 0]
click at [381, 225] on p "Description: We are focused specifically on books about Leadership and Manageme…" at bounding box center [339, 221] width 260 height 52
click at [398, 234] on p "Description: We are focused specifically on books about Leadership and Manageme…" at bounding box center [339, 221] width 260 height 52
drag, startPoint x: 398, startPoint y: 234, endPoint x: 422, endPoint y: 234, distance: 24.0
click at [398, 234] on p "Description: We are focused specifically on books about Leadership and Manageme…" at bounding box center [339, 221] width 260 height 52
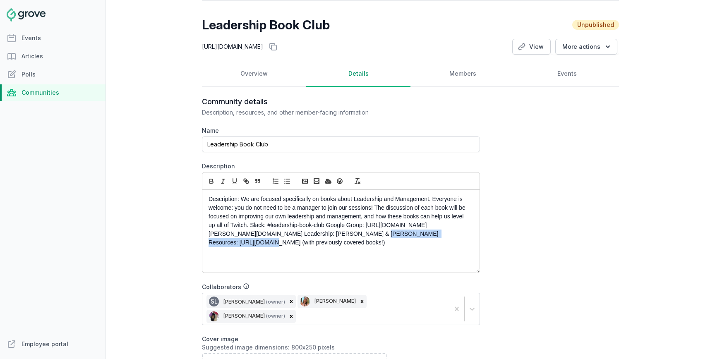
click at [466, 234] on p "Description: We are focused specifically on books about Leadership and Manageme…" at bounding box center [339, 221] width 260 height 52
click at [450, 245] on p "Description: We are focused specifically on books about Leadership and Manageme…" at bounding box center [339, 221] width 260 height 52
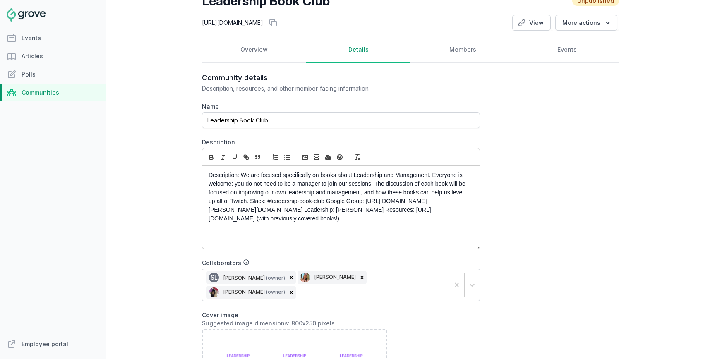
click at [415, 274] on div "SL Stacy Lee (owner) Olivia Dully Jenn Luu (owner)" at bounding box center [325, 284] width 247 height 31
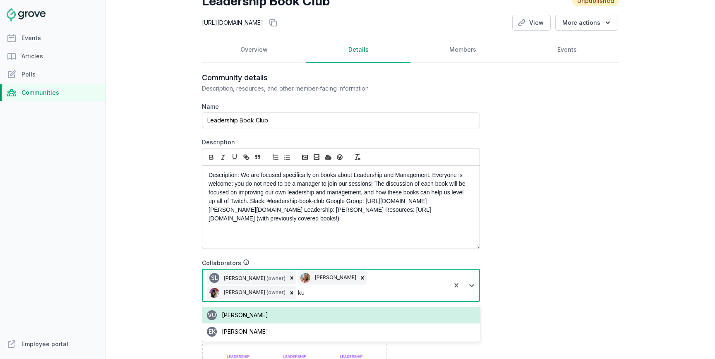
type input "k"
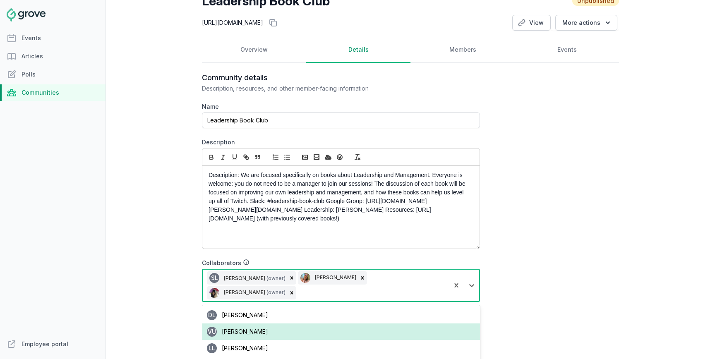
click at [536, 269] on div "Community details Description, resources, and other member-facing information N…" at bounding box center [410, 328] width 417 height 510
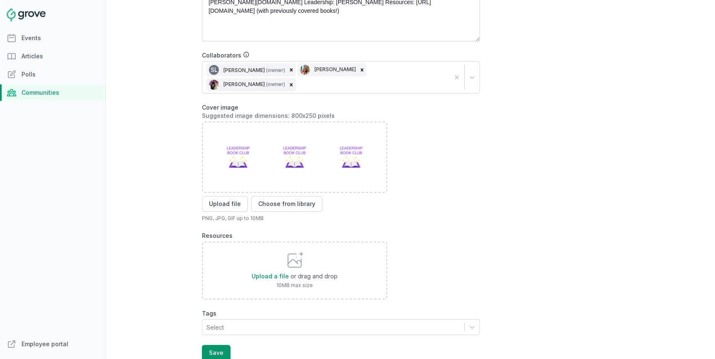
scroll to position [284, 0]
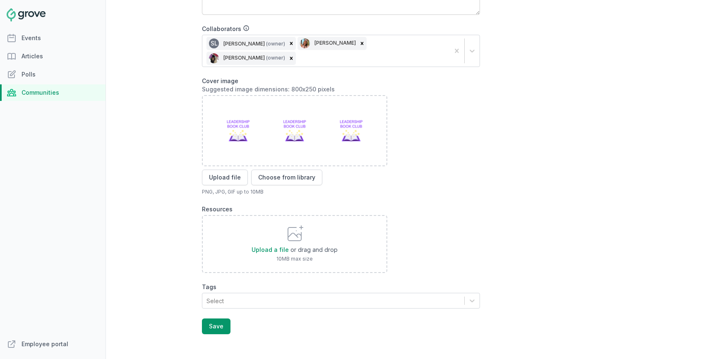
click at [305, 293] on div "Select" at bounding box center [333, 300] width 262 height 15
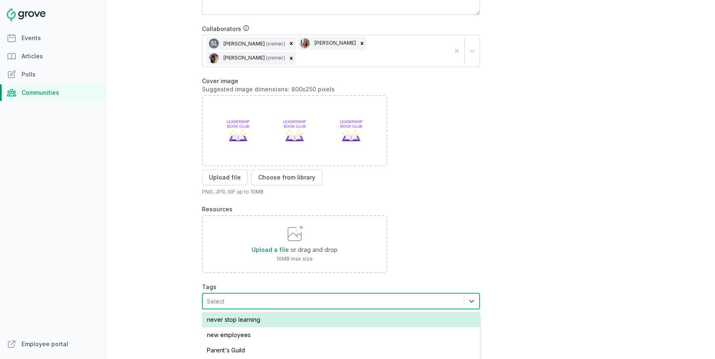
click at [312, 312] on div "never stop learning" at bounding box center [341, 319] width 278 height 15
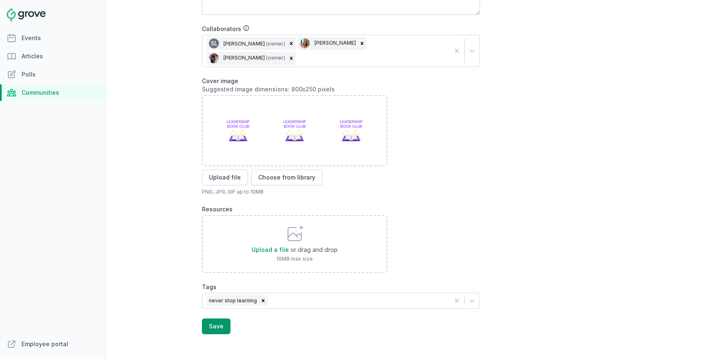
click at [497, 216] on div "Community details Description, resources, and other member-facing information N…" at bounding box center [410, 93] width 417 height 509
click at [416, 293] on div "never stop learning" at bounding box center [325, 300] width 247 height 15
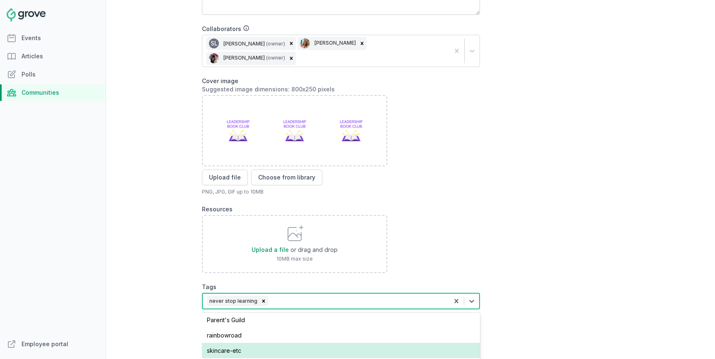
scroll to position [236, 0]
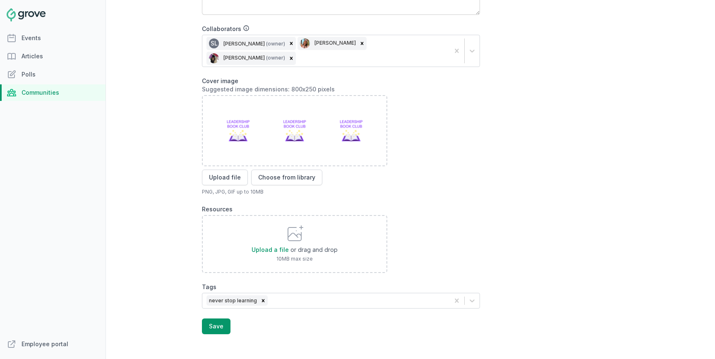
click at [452, 205] on label "Resources" at bounding box center [341, 209] width 278 height 8
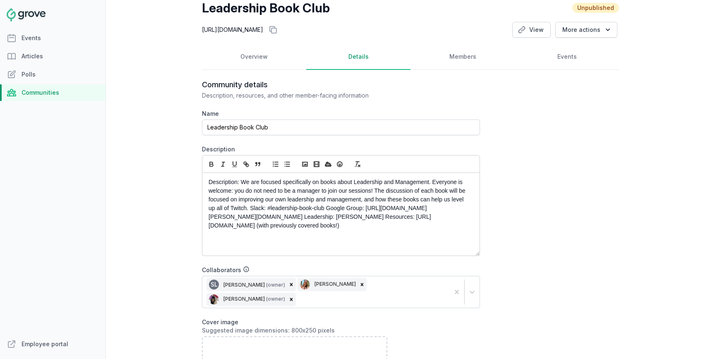
scroll to position [0, 0]
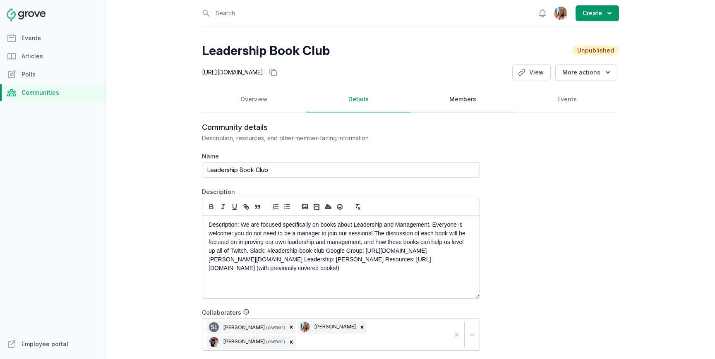
click at [448, 98] on link "Members" at bounding box center [463, 100] width 104 height 26
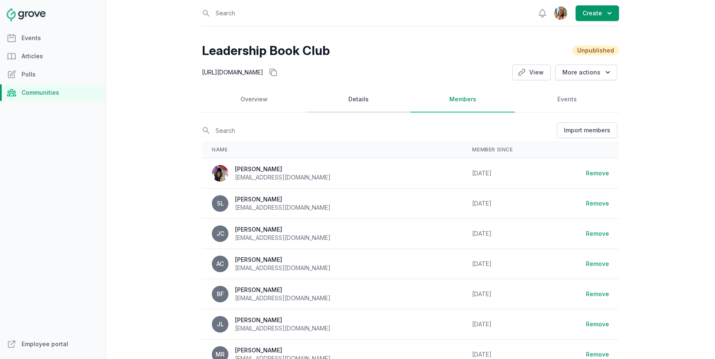
click at [382, 110] on link "Details" at bounding box center [358, 100] width 104 height 26
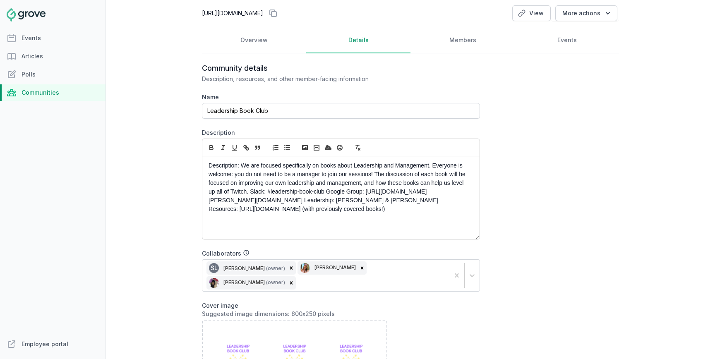
scroll to position [81, 0]
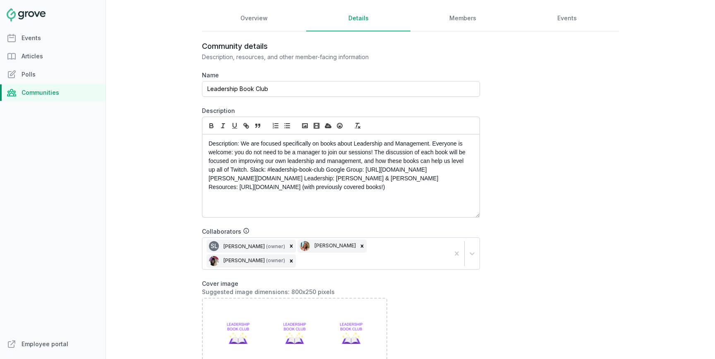
click at [412, 179] on p "Description: We are focused specifically on books about Leadership and Manageme…" at bounding box center [339, 165] width 260 height 52
click at [465, 179] on p "Description: We are focused specifically on books about Leadership and Manageme…" at bounding box center [339, 165] width 260 height 52
click at [464, 176] on p "Description: We are focused specifically on books about Leadership and Manageme…" at bounding box center [339, 165] width 260 height 52
click at [250, 172] on p "Description: We are focused specifically on books about Leadership and Manageme…" at bounding box center [339, 160] width 260 height 43
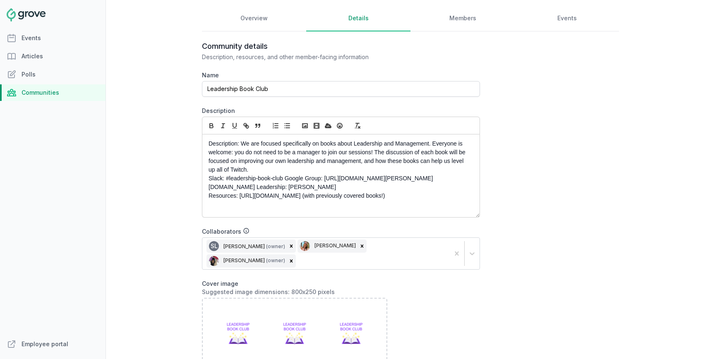
click at [284, 180] on p "Slack: #leadership-book-club Google Group: https://groups.google.com/a/justin.t…" at bounding box center [339, 182] width 260 height 17
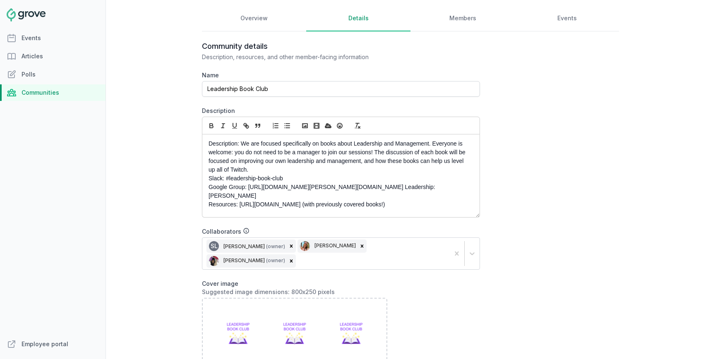
scroll to position [0, 0]
drag, startPoint x: 243, startPoint y: 143, endPoint x: 182, endPoint y: 143, distance: 61.3
click at [182, 143] on div "Open sidebar Search View notifications Open user menu Create Leadership Book Cl…" at bounding box center [410, 179] width 609 height 359
click at [242, 179] on p "Slack: #leadership-book-club" at bounding box center [339, 178] width 260 height 9
click at [242, 171] on p "We are focused specifically on books about Leadership and Management. Everyone …" at bounding box center [339, 156] width 260 height 35
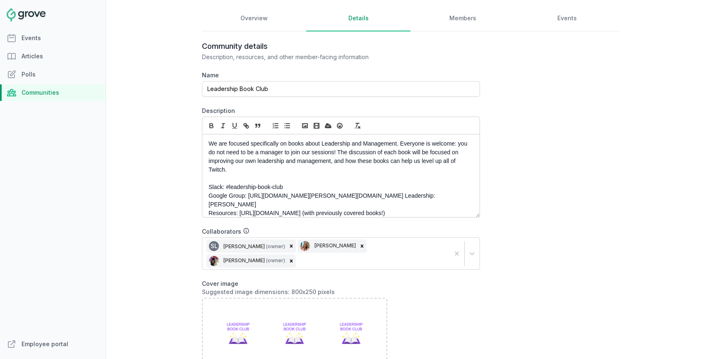
scroll to position [14, 0]
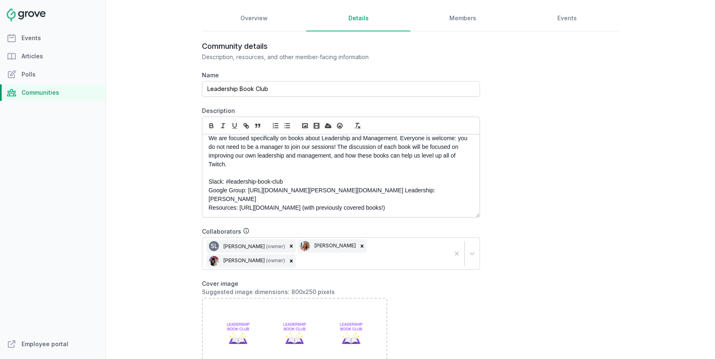
click at [404, 186] on p "Google Group: https://groups.google.com/a/justin.tv/g/leadership-book-club Lead…" at bounding box center [339, 194] width 260 height 17
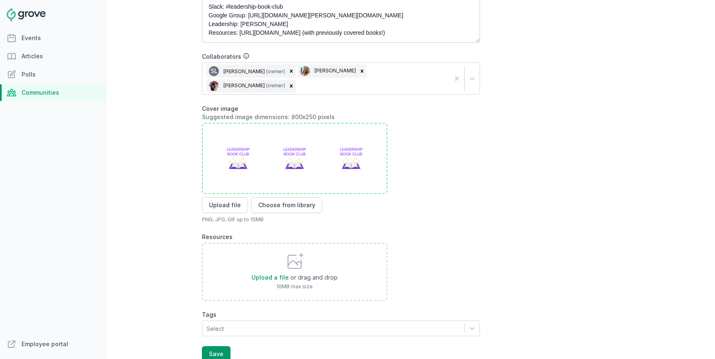
scroll to position [272, 0]
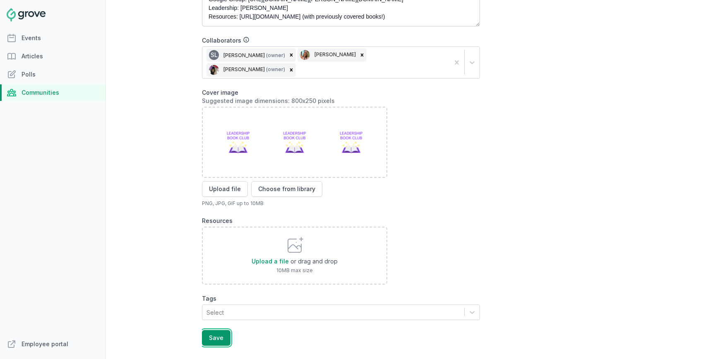
drag, startPoint x: 225, startPoint y: 321, endPoint x: 255, endPoint y: 289, distance: 43.0
click at [254, 290] on form "Name Leadership Book Club Description We are focused specifically on books abou…" at bounding box center [341, 113] width 278 height 466
click at [255, 295] on div "Tags Select" at bounding box center [341, 308] width 278 height 26
click at [255, 305] on div "Select" at bounding box center [333, 312] width 262 height 15
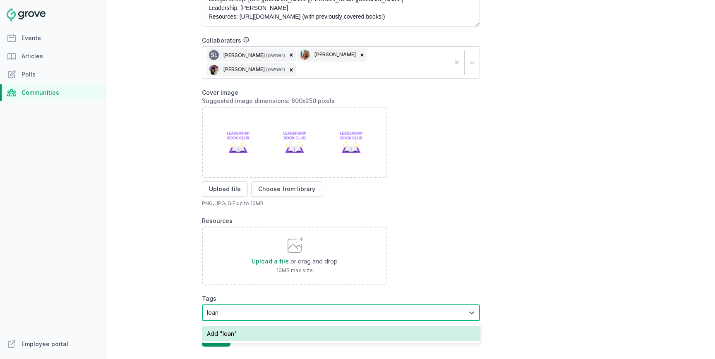
type input "lea"
click at [244, 324] on div "never stop learning Add "lea"" at bounding box center [341, 341] width 278 height 34
click at [244, 326] on div "never stop learning" at bounding box center [341, 333] width 278 height 15
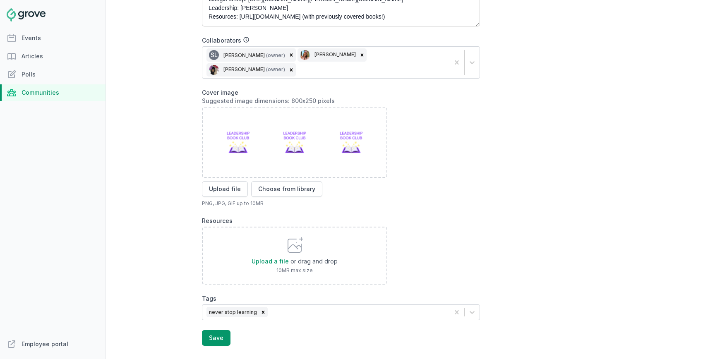
click at [166, 300] on div "Open sidebar Search View notifications Open user menu Create Leadership Book Cl…" at bounding box center [410, 179] width 609 height 359
click at [229, 330] on button "Save" at bounding box center [216, 338] width 29 height 16
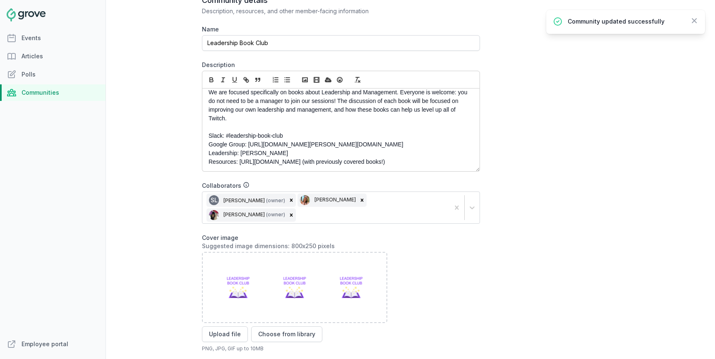
scroll to position [0, 0]
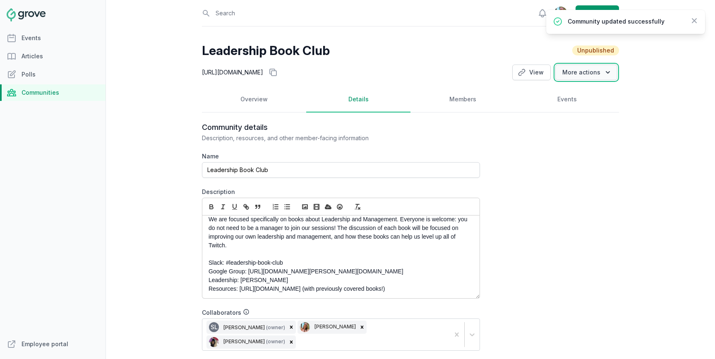
click at [591, 76] on button "More actions" at bounding box center [586, 73] width 62 height 16
click at [585, 87] on link "Publish" at bounding box center [571, 89] width 93 height 15
click at [44, 40] on link "Events" at bounding box center [53, 38] width 106 height 17
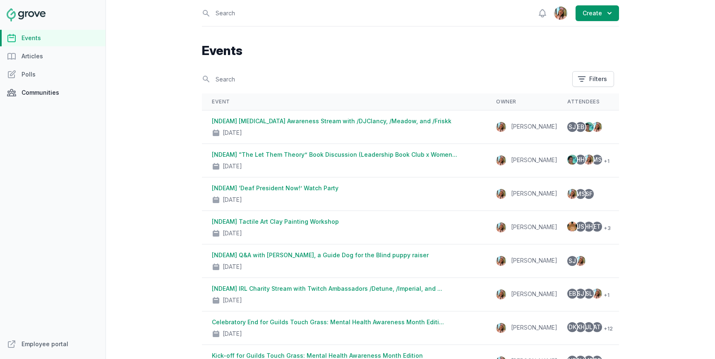
click at [29, 97] on link "Communities" at bounding box center [53, 92] width 106 height 17
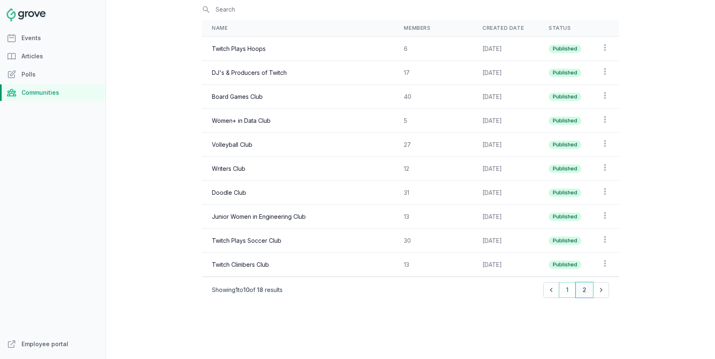
click at [586, 290] on button "2" at bounding box center [585, 290] width 18 height 16
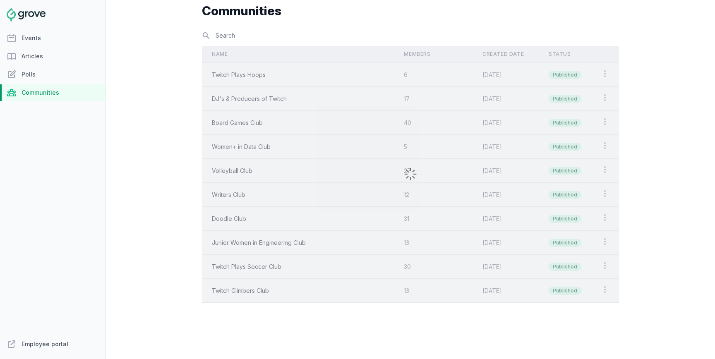
scroll to position [18, 0]
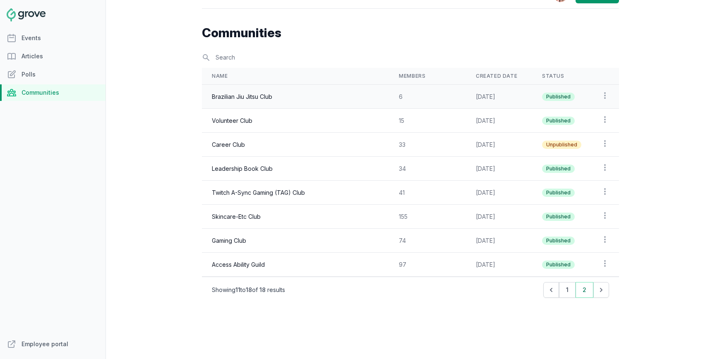
click at [609, 94] on td "Open options" at bounding box center [605, 97] width 28 height 24
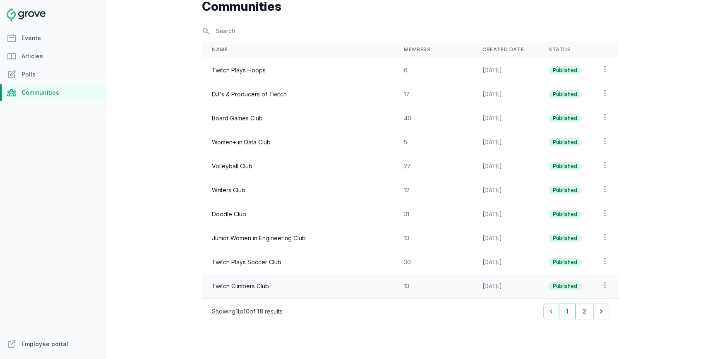
scroll to position [40, 0]
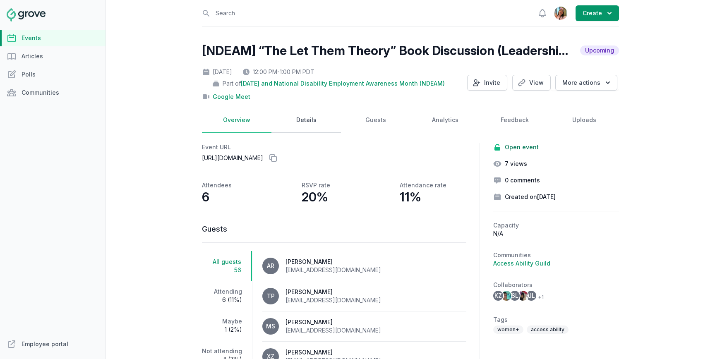
click at [315, 131] on link "Details" at bounding box center [307, 121] width 70 height 26
select select "96"
select select "virtual"
select select "12:00 PM"
select select "1:00 PM"
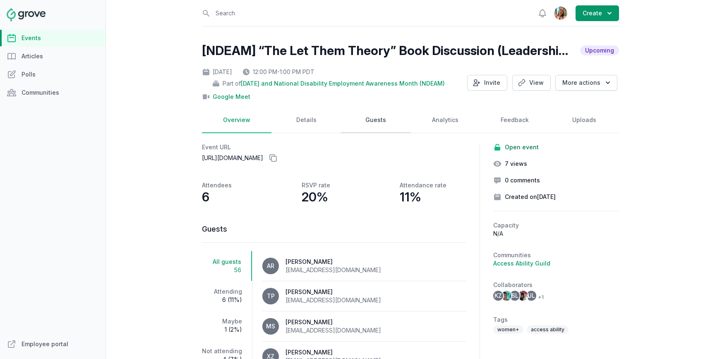
select select "89"
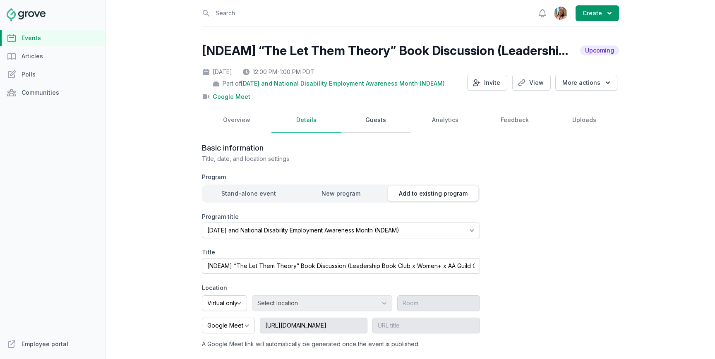
click at [362, 123] on link "Guests" at bounding box center [376, 121] width 70 height 26
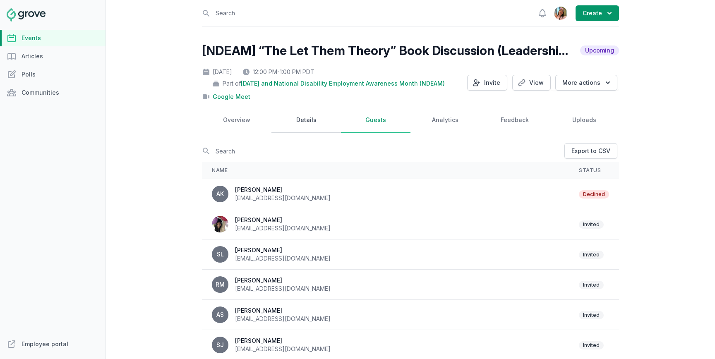
click at [308, 120] on link "Details" at bounding box center [307, 121] width 70 height 26
select select "96"
select select "virtual"
select select "12:00 PM"
select select "1:00 PM"
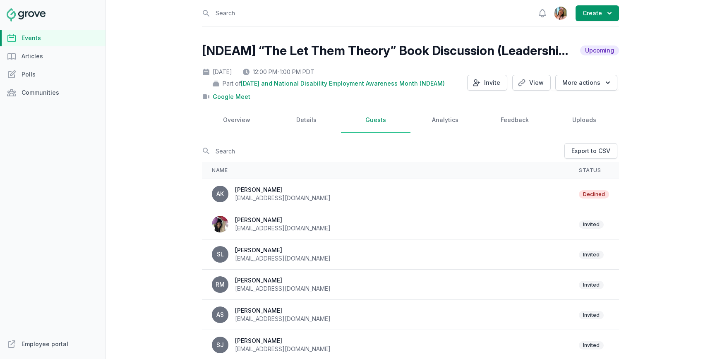
select select "89"
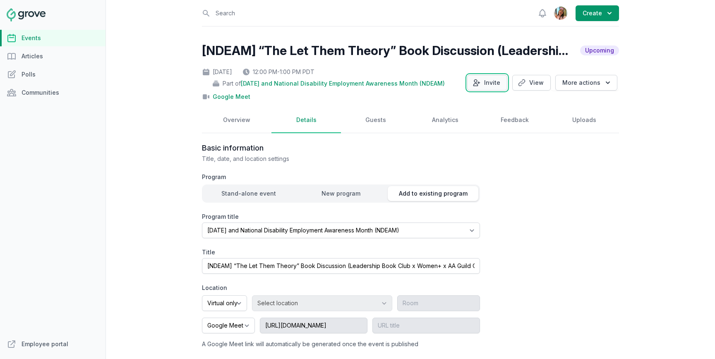
click at [491, 79] on button "Invite" at bounding box center [487, 83] width 40 height 16
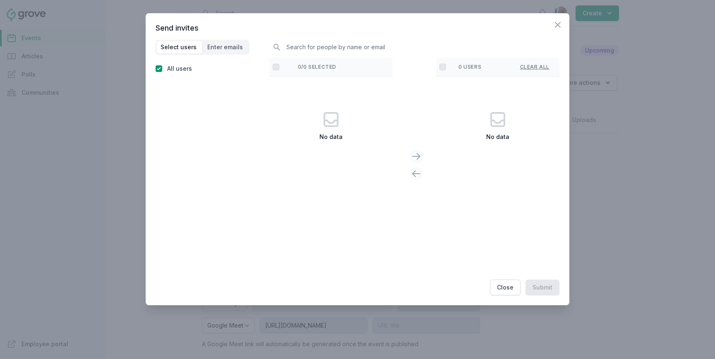
click at [310, 64] on th "0/0 selected" at bounding box center [340, 67] width 105 height 18
click at [226, 43] on span "Enter emails" at bounding box center [225, 47] width 36 height 8
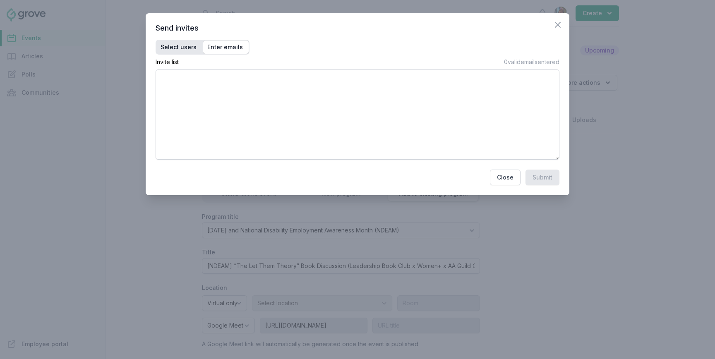
click at [185, 42] on span "Select users" at bounding box center [179, 47] width 46 height 13
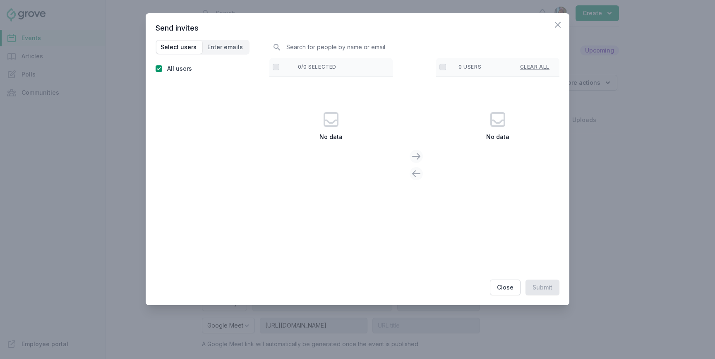
click at [564, 25] on div "Close" at bounding box center [561, 22] width 17 height 19
click at [564, 18] on div "Close" at bounding box center [561, 22] width 17 height 19
click at [560, 21] on icon "button" at bounding box center [558, 25] width 10 height 10
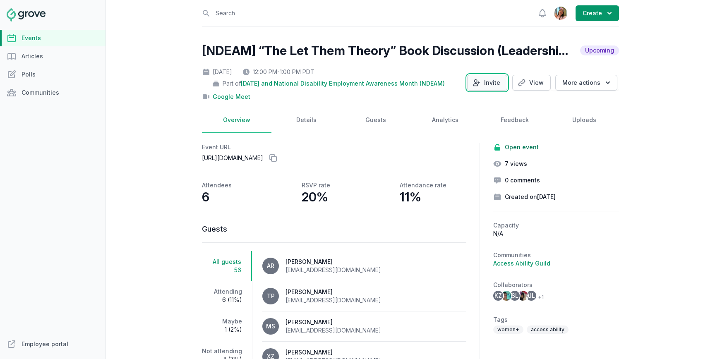
click at [499, 78] on button "Invite" at bounding box center [487, 83] width 40 height 16
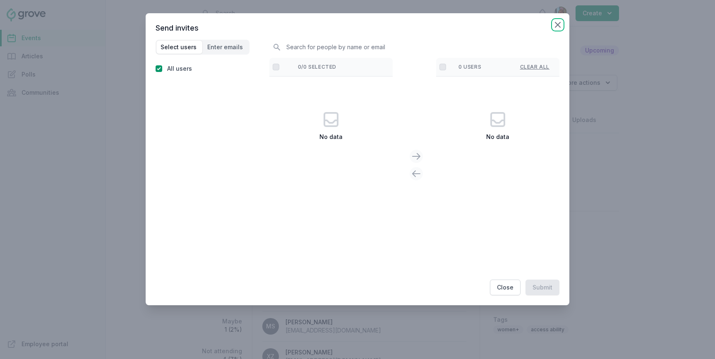
click at [557, 25] on icon "button" at bounding box center [557, 24] width 5 height 5
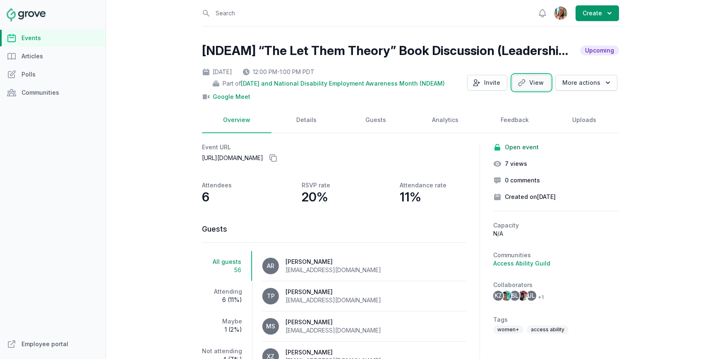
click at [545, 87] on link "View" at bounding box center [531, 83] width 38 height 16
click at [486, 84] on button "Invite" at bounding box center [487, 83] width 40 height 16
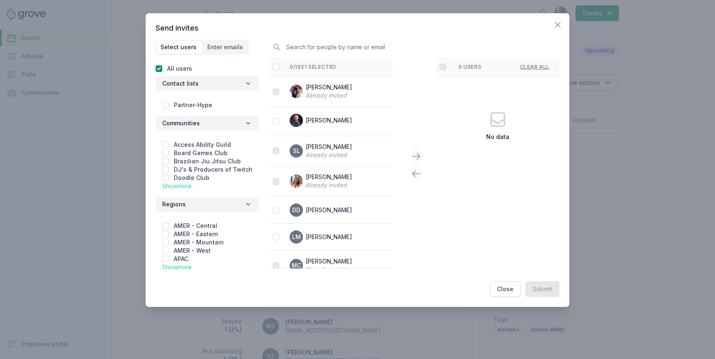
click at [173, 187] on link "Show more" at bounding box center [176, 186] width 29 height 7
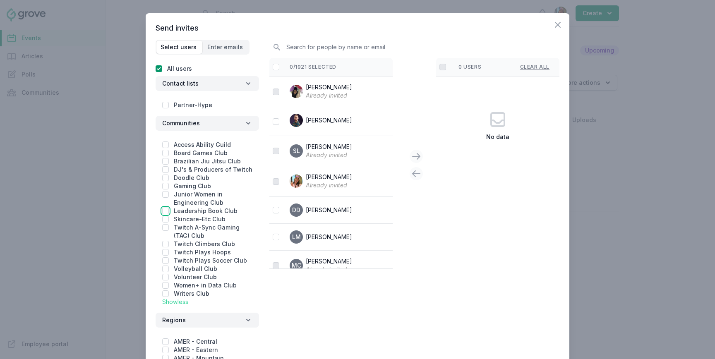
click at [163, 211] on input "checkbox" at bounding box center [165, 211] width 7 height 7
checkbox input "true"
checkbox input "false"
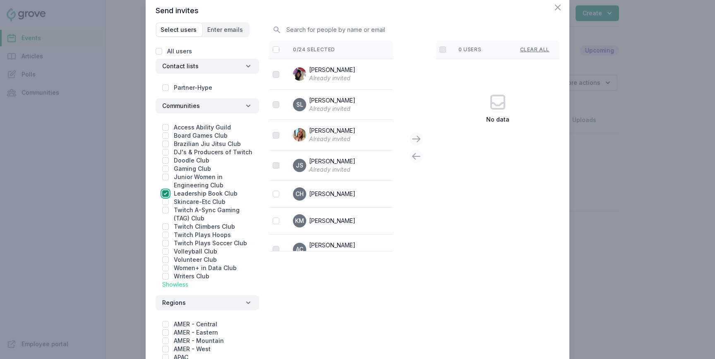
scroll to position [19, 0]
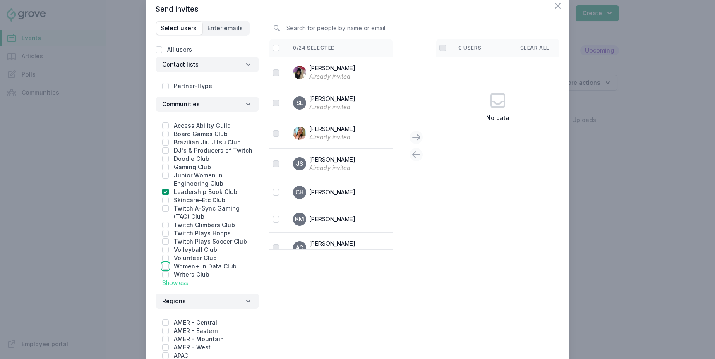
drag, startPoint x: 163, startPoint y: 266, endPoint x: 259, endPoint y: 247, distance: 97.5
click at [258, 247] on div "Access Ability Guild Board Games Club Brazilian Jiu Jitsu Club DJ's & Producers…" at bounding box center [207, 202] width 103 height 175
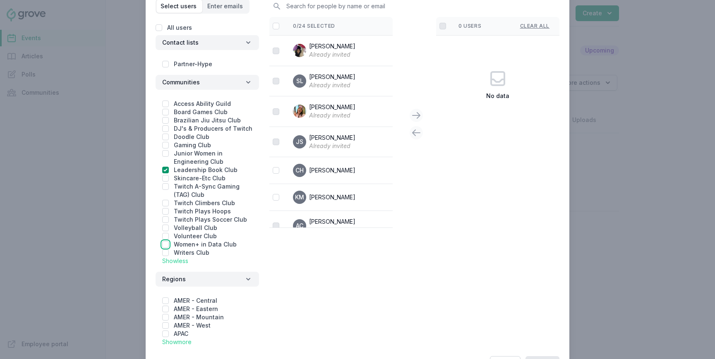
scroll to position [26, 0]
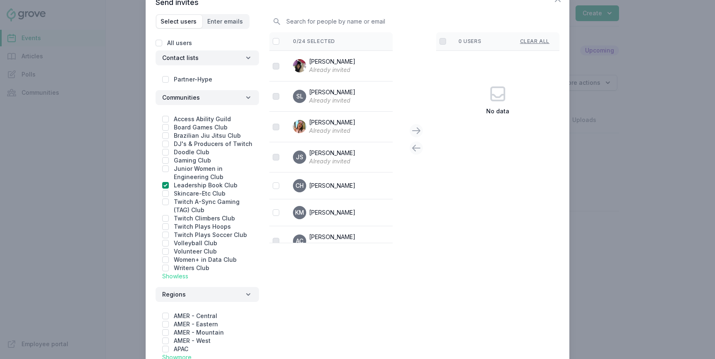
click at [318, 287] on div "0/24 selected Jenn Luu Already invited SL Stacy Lee Already invited Olivia Dull…" at bounding box center [414, 198] width 290 height 333
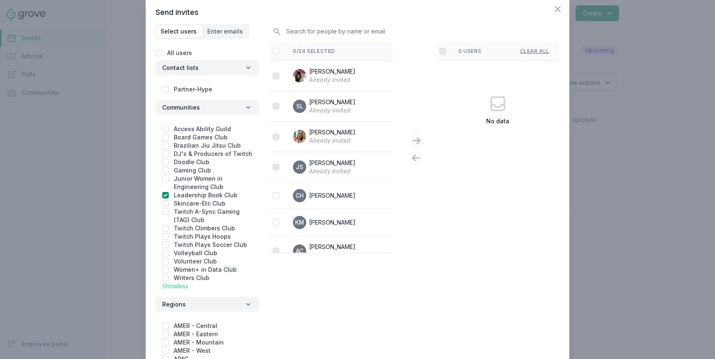
scroll to position [0, 0]
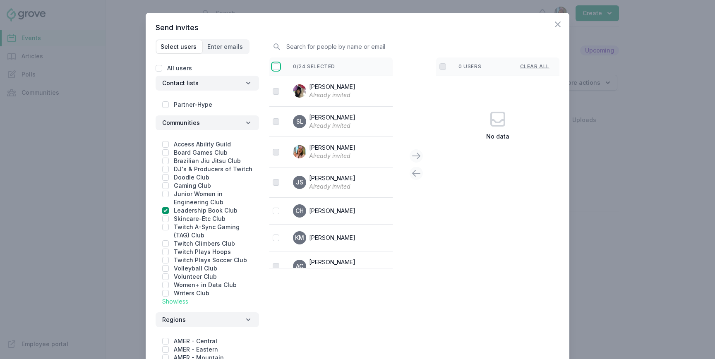
click at [278, 65] on input "checkbox" at bounding box center [276, 66] width 7 height 7
checkbox input "false"
checkbox input "true"
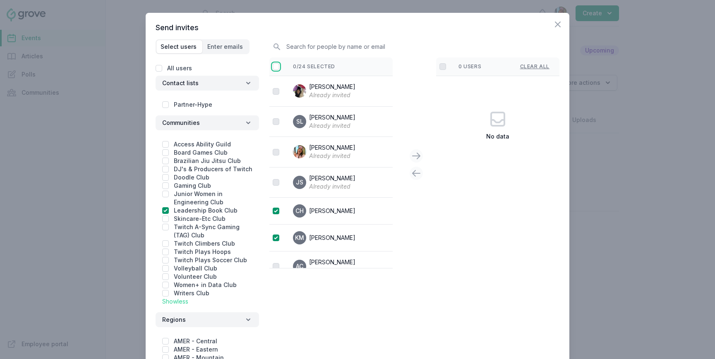
checkbox input "true"
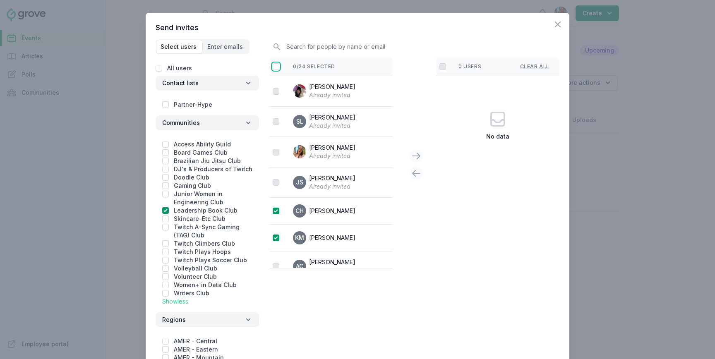
checkbox input "true"
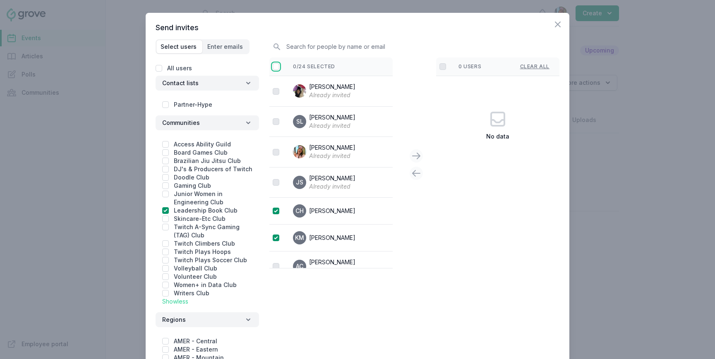
checkbox input "true"
click at [417, 154] on icon at bounding box center [416, 156] width 10 height 10
checkbox input "false"
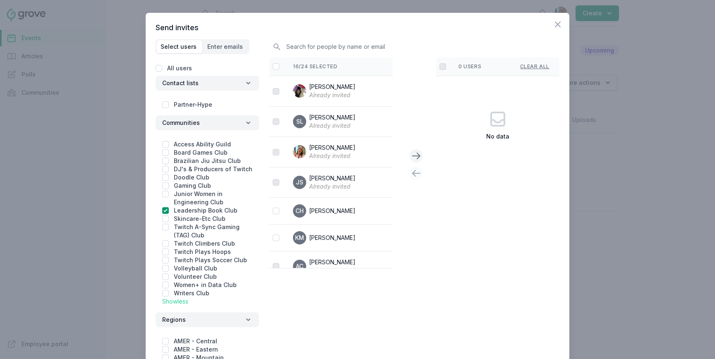
checkbox input "false"
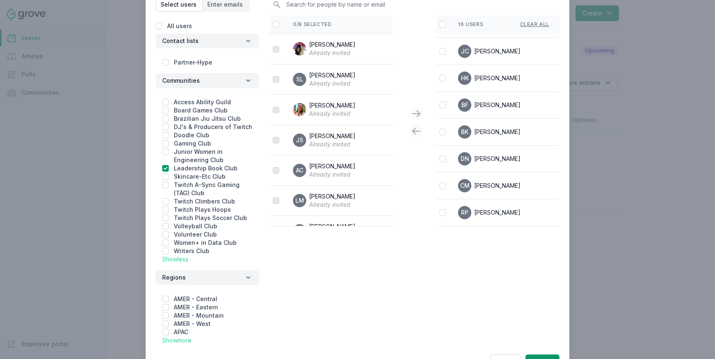
scroll to position [77, 0]
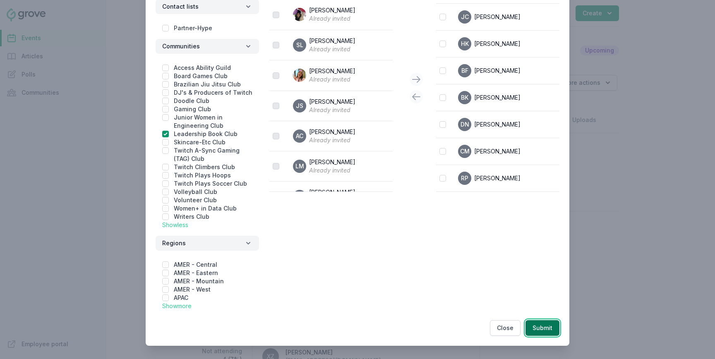
click at [545, 324] on button "Submit" at bounding box center [543, 328] width 34 height 16
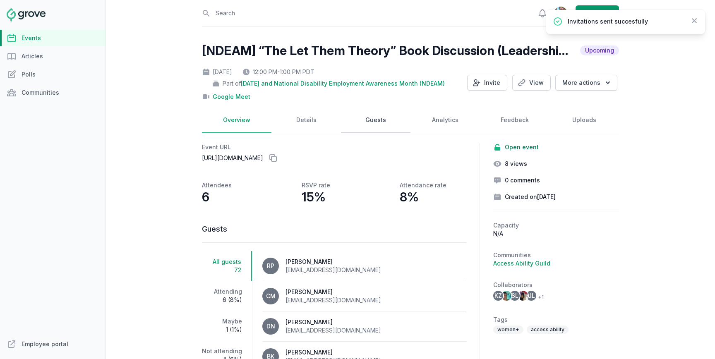
click at [359, 123] on link "Guests" at bounding box center [376, 121] width 70 height 26
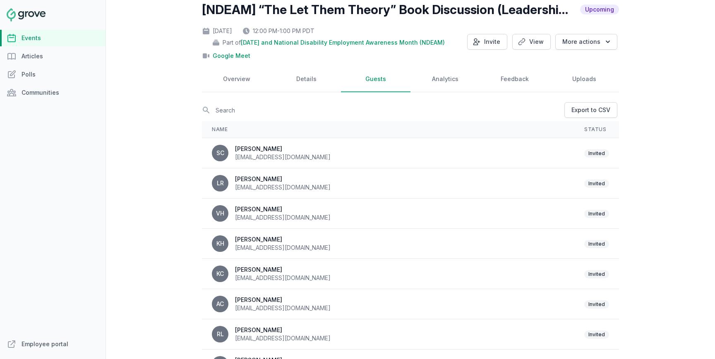
scroll to position [0, 0]
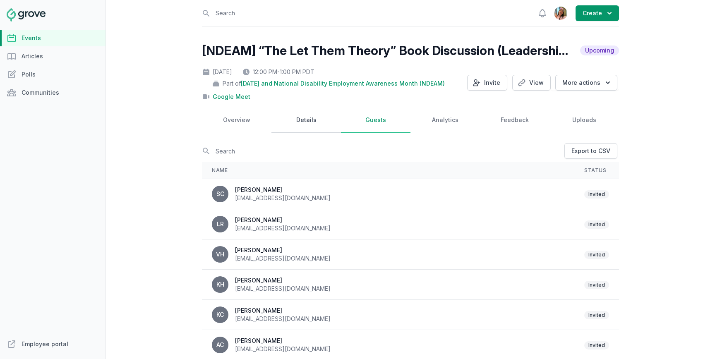
click at [305, 112] on link "Details" at bounding box center [307, 121] width 70 height 26
select select "96"
select select "virtual"
select select "12:00 PM"
select select "1:00 PM"
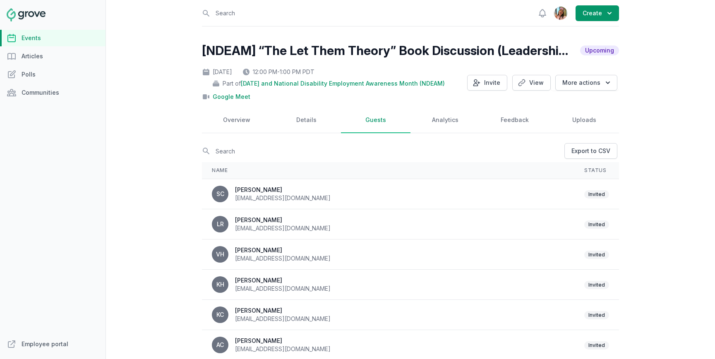
select select "89"
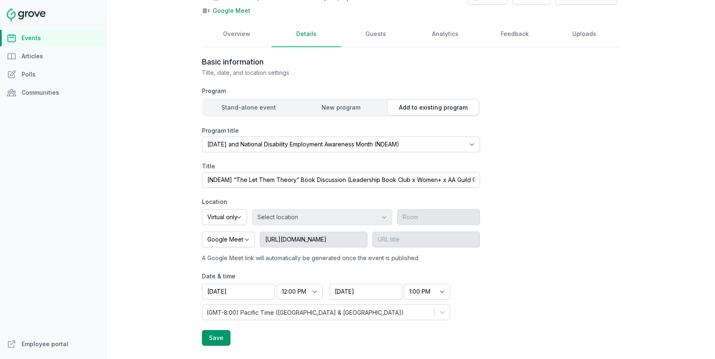
scroll to position [50, 0]
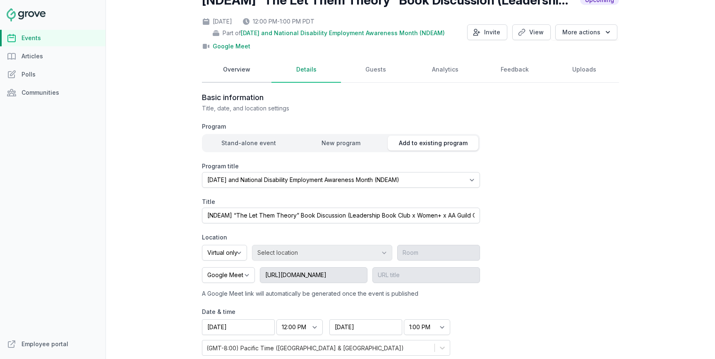
click at [250, 70] on link "Overview" at bounding box center [237, 70] width 70 height 26
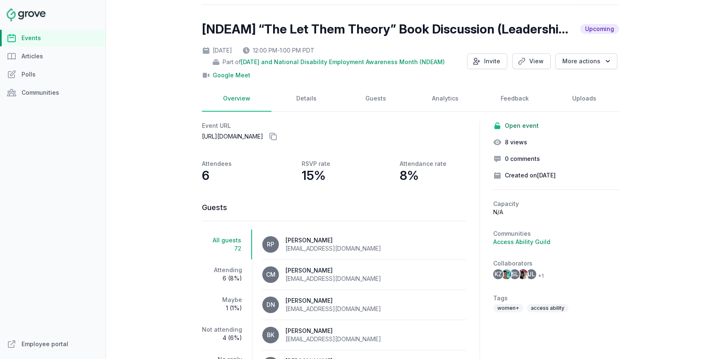
scroll to position [26, 0]
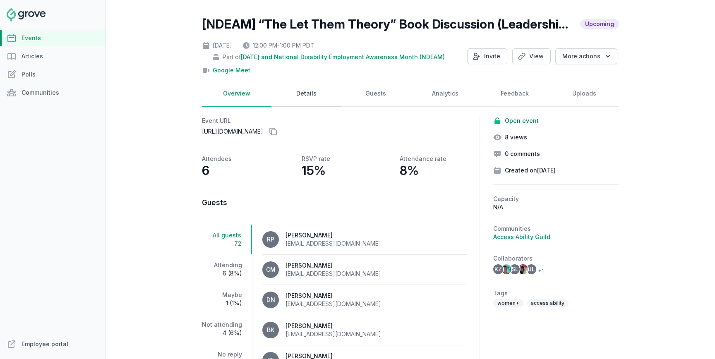
click at [314, 84] on link "Details" at bounding box center [307, 94] width 70 height 26
select select "96"
select select "virtual"
select select "12:00 PM"
select select "1:00 PM"
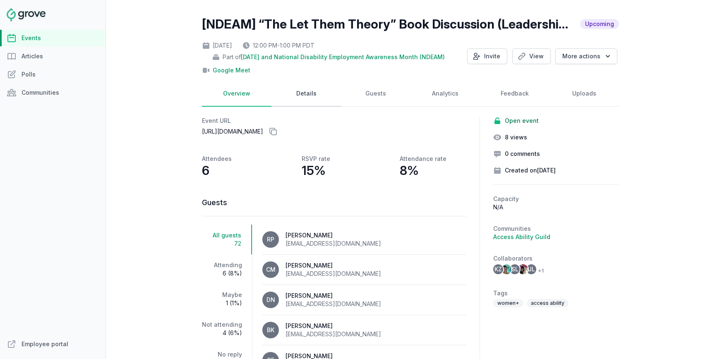
select select "89"
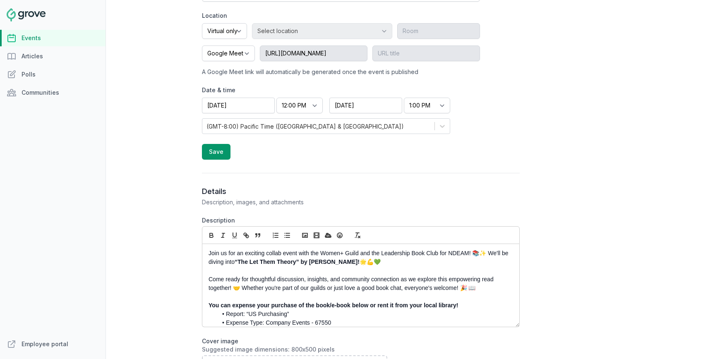
scroll to position [0, 0]
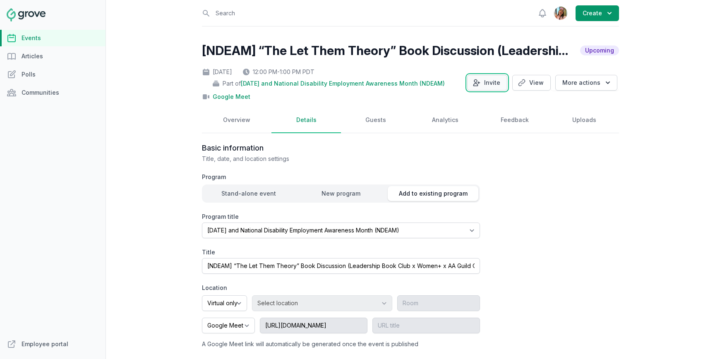
click at [493, 84] on button "Invite" at bounding box center [487, 83] width 40 height 16
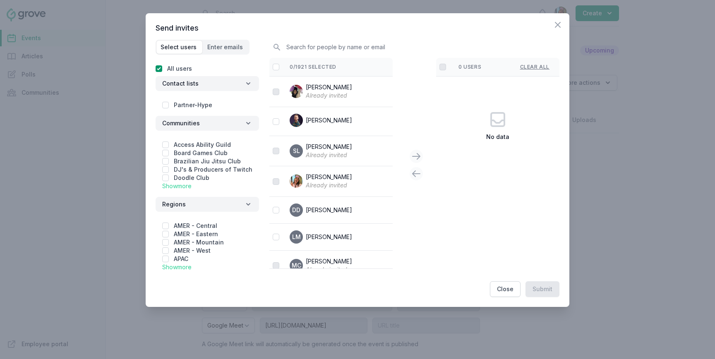
click at [610, 96] on div at bounding box center [357, 179] width 715 height 359
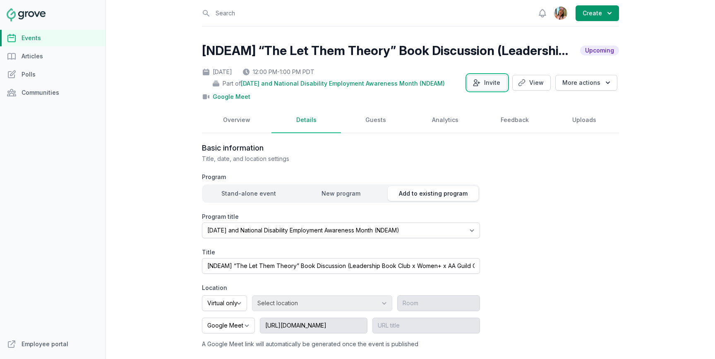
click at [481, 79] on icon "button" at bounding box center [477, 83] width 8 height 8
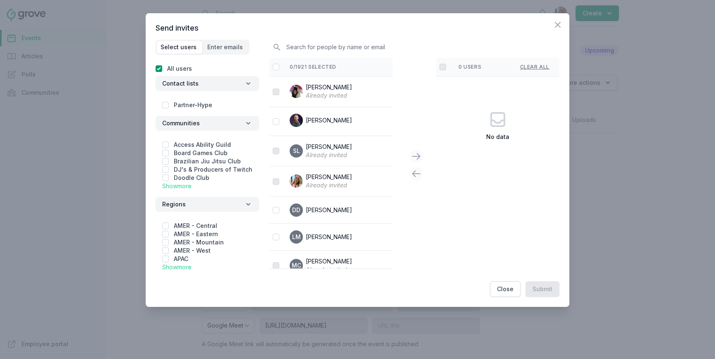
click at [188, 185] on link "Show more" at bounding box center [176, 186] width 29 height 7
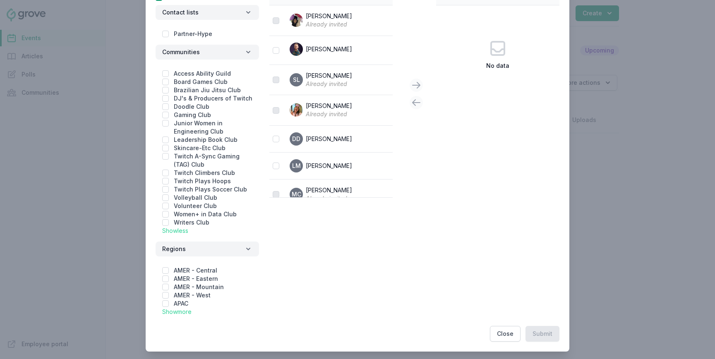
scroll to position [77, 0]
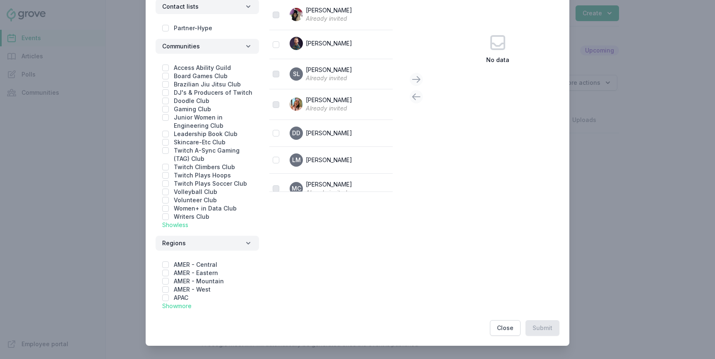
click at [621, 169] on div at bounding box center [357, 179] width 715 height 359
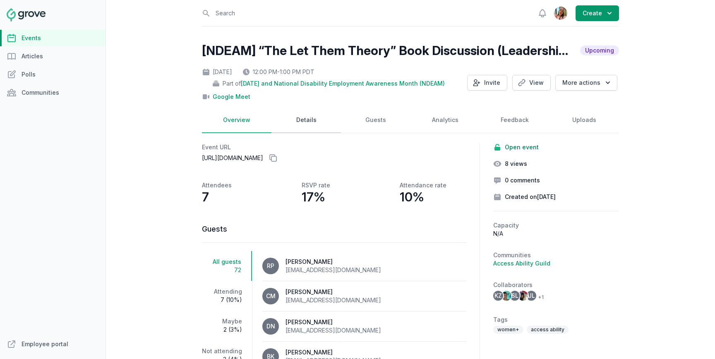
drag, startPoint x: 312, startPoint y: 115, endPoint x: 327, endPoint y: 111, distance: 16.0
click at [312, 115] on link "Details" at bounding box center [307, 121] width 70 height 26
select select "96"
select select "virtual"
select select "12:00 PM"
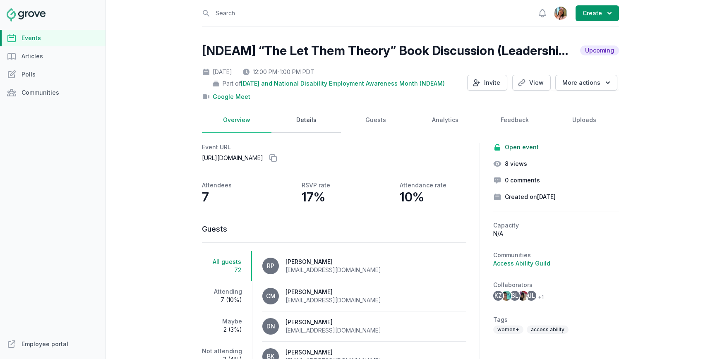
select select "1:00 PM"
select select "89"
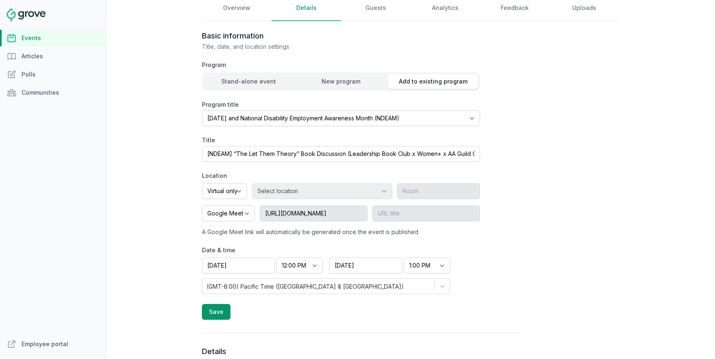
scroll to position [128, 0]
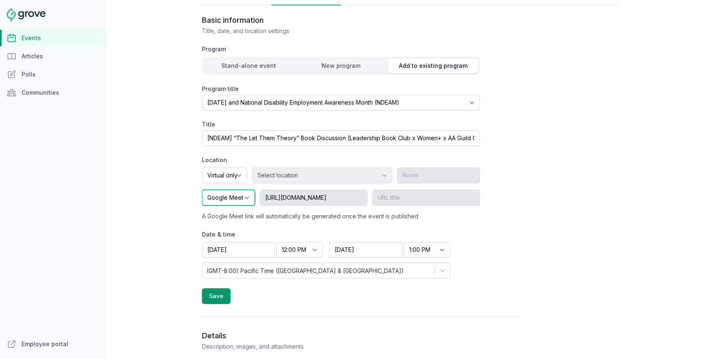
click at [238, 199] on select "Google Meet Other" at bounding box center [228, 198] width 53 height 16
select select "false"
click at [202, 190] on select "Google Meet Other" at bounding box center [228, 198] width 53 height 16
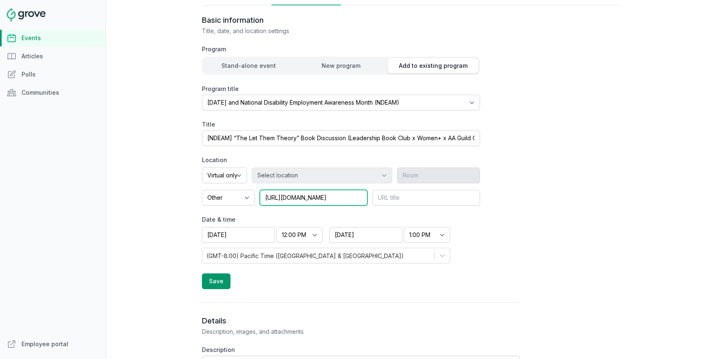
click at [303, 199] on input "[URL][DOMAIN_NAME]" at bounding box center [314, 198] width 108 height 16
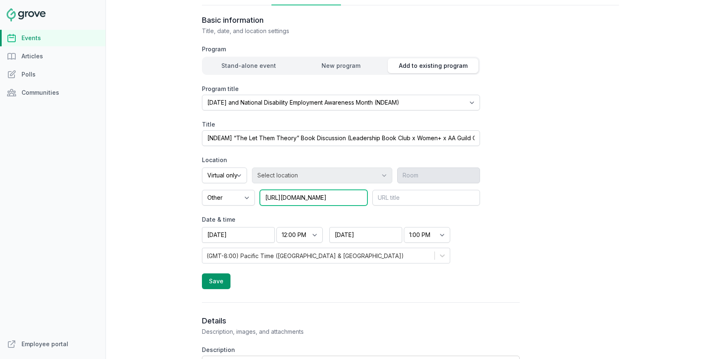
click at [303, 199] on input "[URL][DOMAIN_NAME]" at bounding box center [314, 198] width 108 height 16
paste input "[DOMAIN_NAME][URL]"
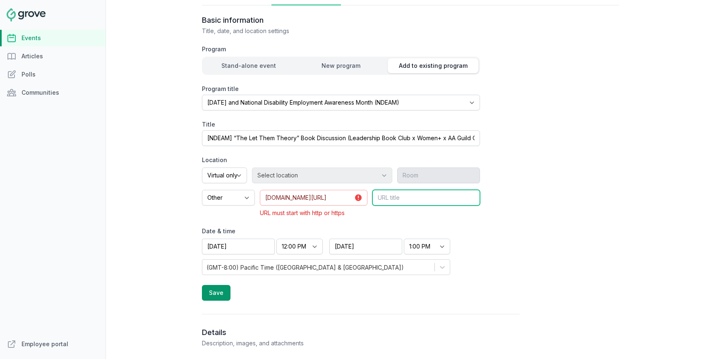
click at [425, 204] on input "text" at bounding box center [426, 198] width 108 height 16
click at [342, 197] on input "[DOMAIN_NAME][URL]" at bounding box center [314, 198] width 108 height 16
click at [264, 197] on input "[DOMAIN_NAME][URL]" at bounding box center [314, 198] width 108 height 16
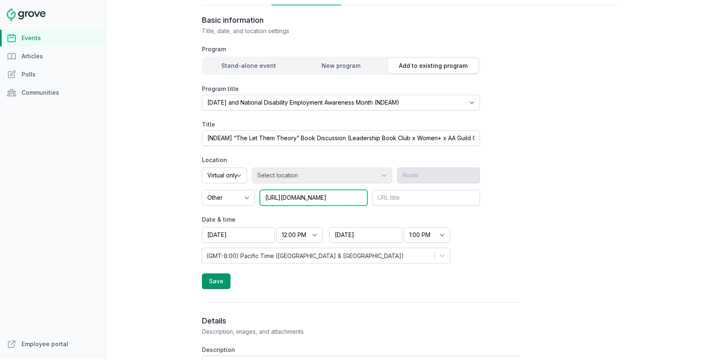
type input "[URL][DOMAIN_NAME]"
click at [398, 209] on form "Program Stand-alone event New program Add to existing program Program title Sel…" at bounding box center [341, 167] width 278 height 244
click at [399, 200] on input "text" at bounding box center [426, 198] width 108 height 16
type input "g"
type input "Google Meet"
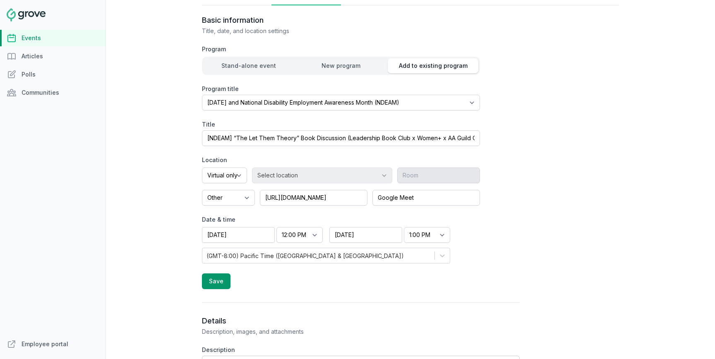
click at [216, 283] on button "Save" at bounding box center [216, 282] width 29 height 16
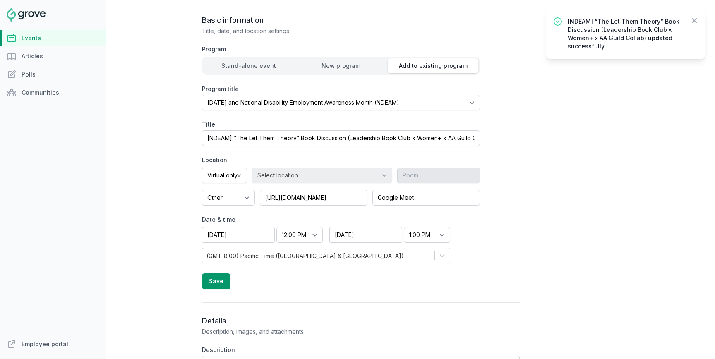
scroll to position [0, 0]
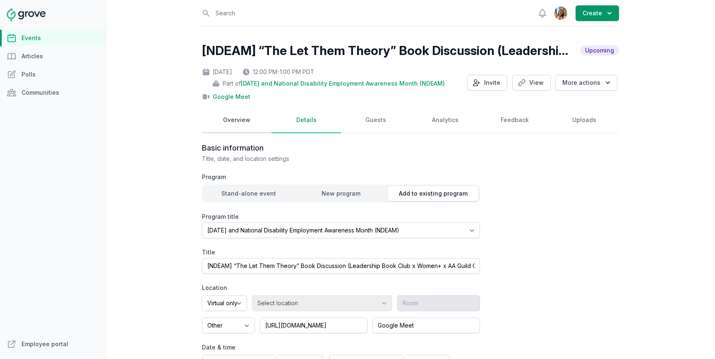
click at [226, 116] on link "Overview" at bounding box center [237, 121] width 70 height 26
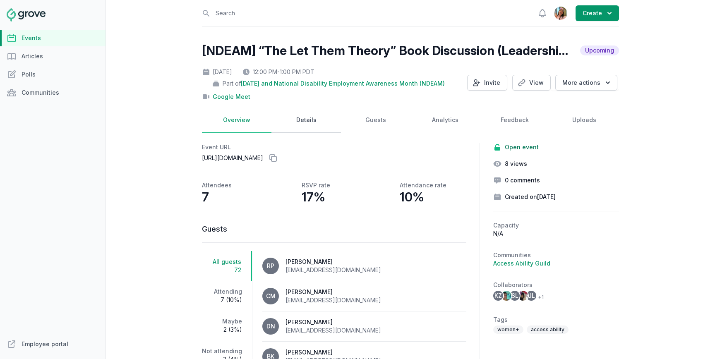
click at [314, 119] on link "Details" at bounding box center [307, 121] width 70 height 26
select select "96"
select select "virtual"
select select "false"
select select "12:00 PM"
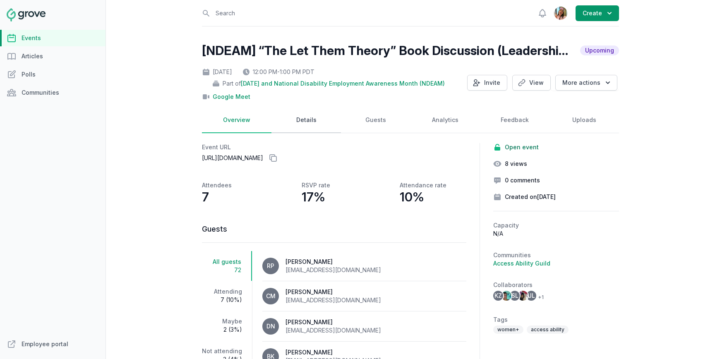
select select "1:00 PM"
select select "89"
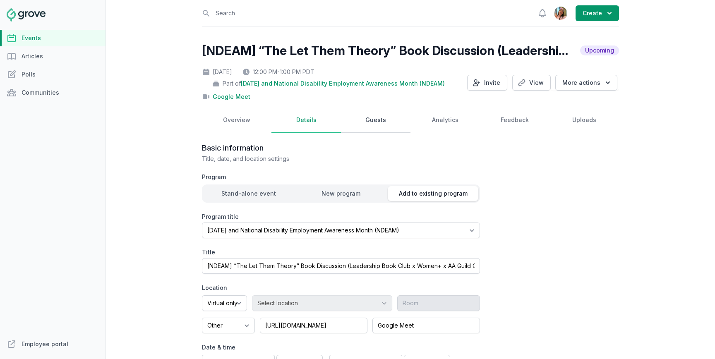
click at [352, 122] on link "Guests" at bounding box center [376, 121] width 70 height 26
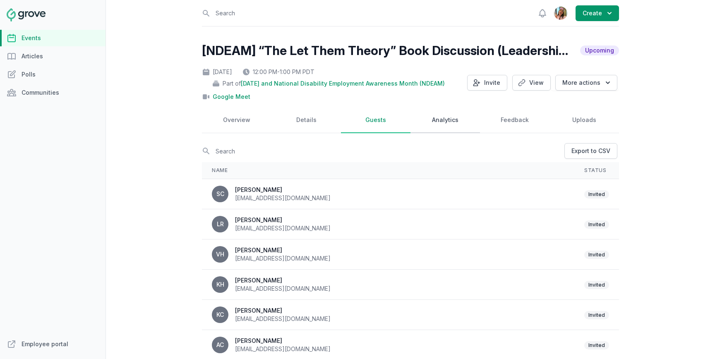
click at [457, 120] on link "Analytics" at bounding box center [446, 121] width 70 height 26
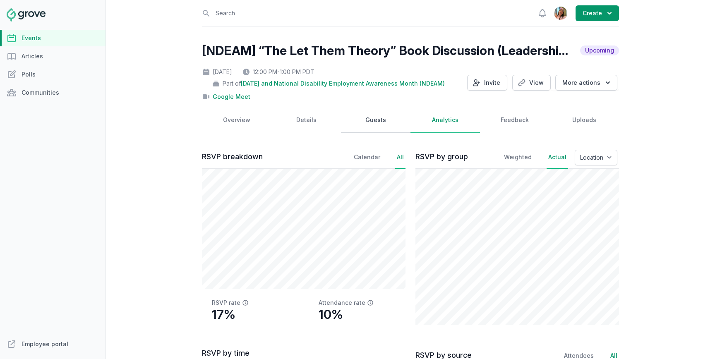
click at [354, 115] on link "Guests" at bounding box center [376, 121] width 70 height 26
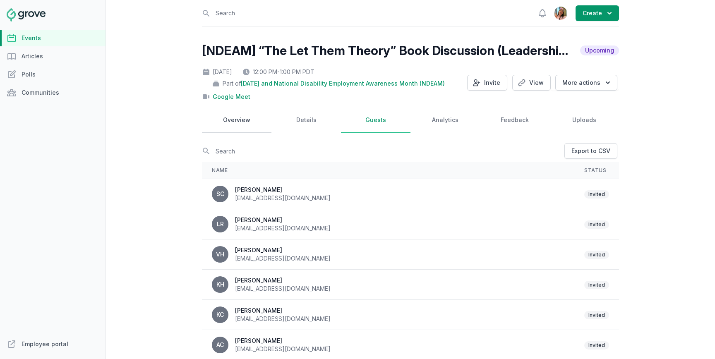
click at [271, 116] on link "Overview" at bounding box center [237, 121] width 70 height 26
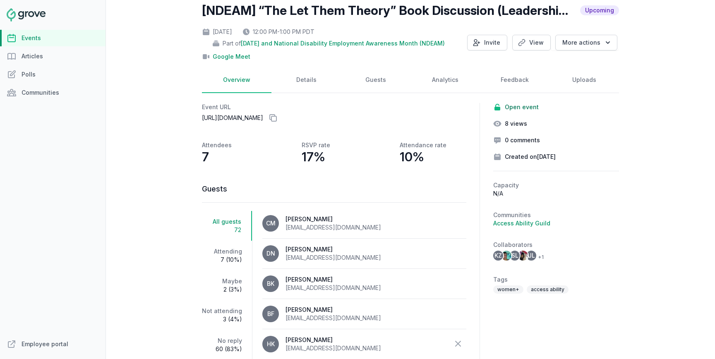
scroll to position [25, 0]
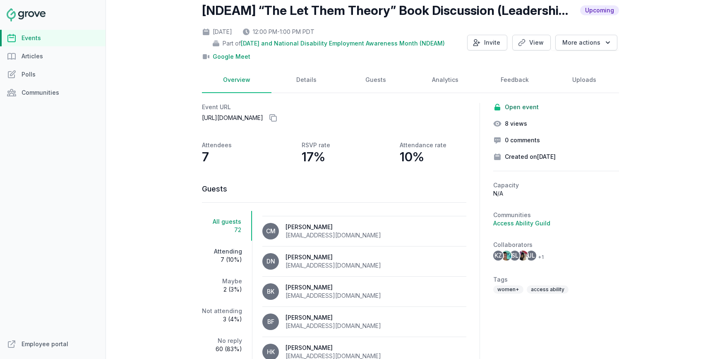
click at [226, 256] on span "7 (10%)" at bounding box center [222, 260] width 40 height 8
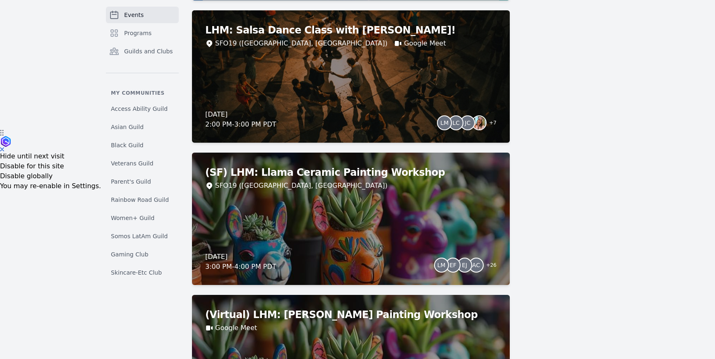
scroll to position [237, 0]
